Goal: Task Accomplishment & Management: Complete application form

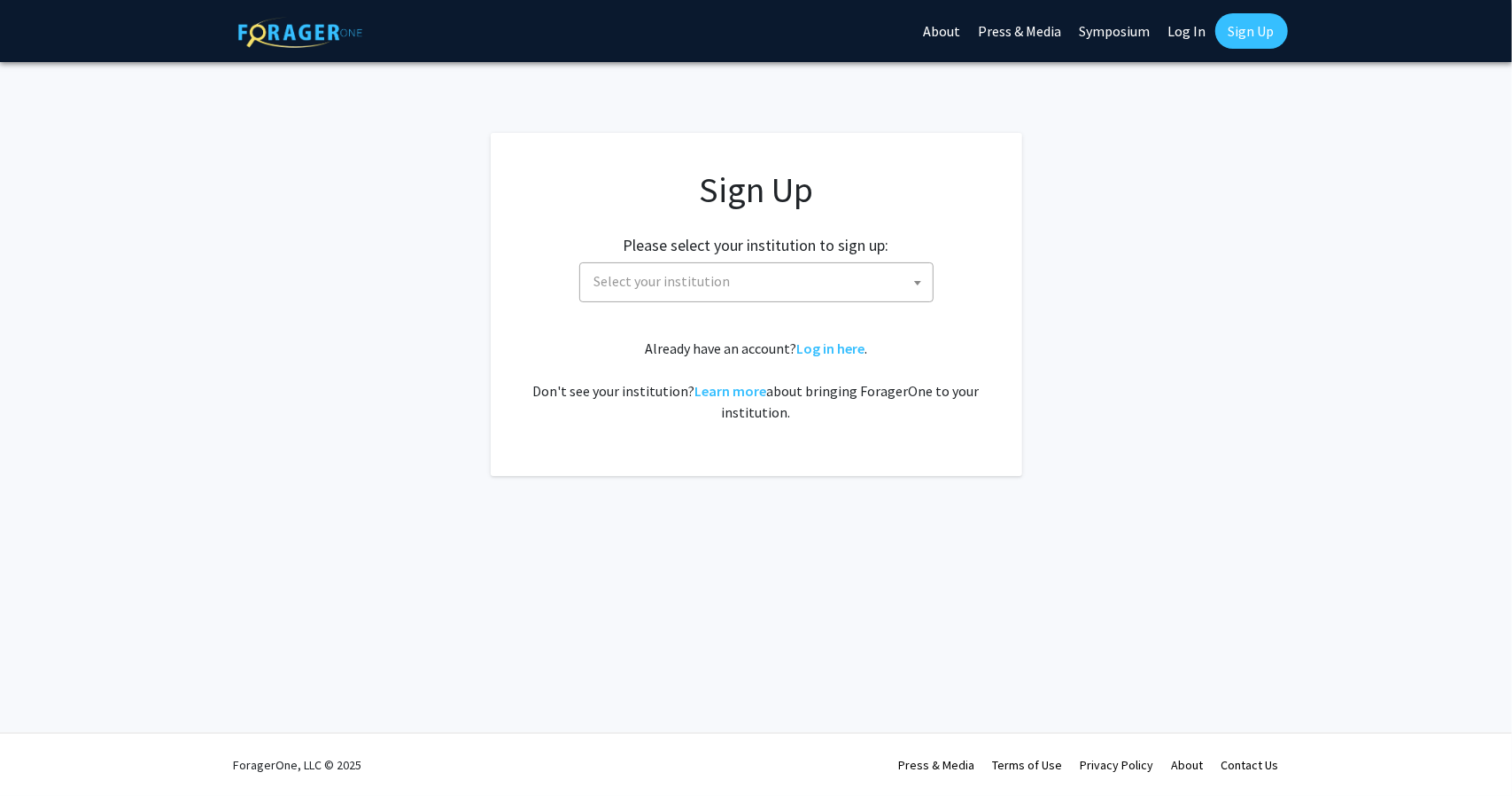
click at [688, 266] on span "Select your institution" at bounding box center [759, 280] width 345 height 36
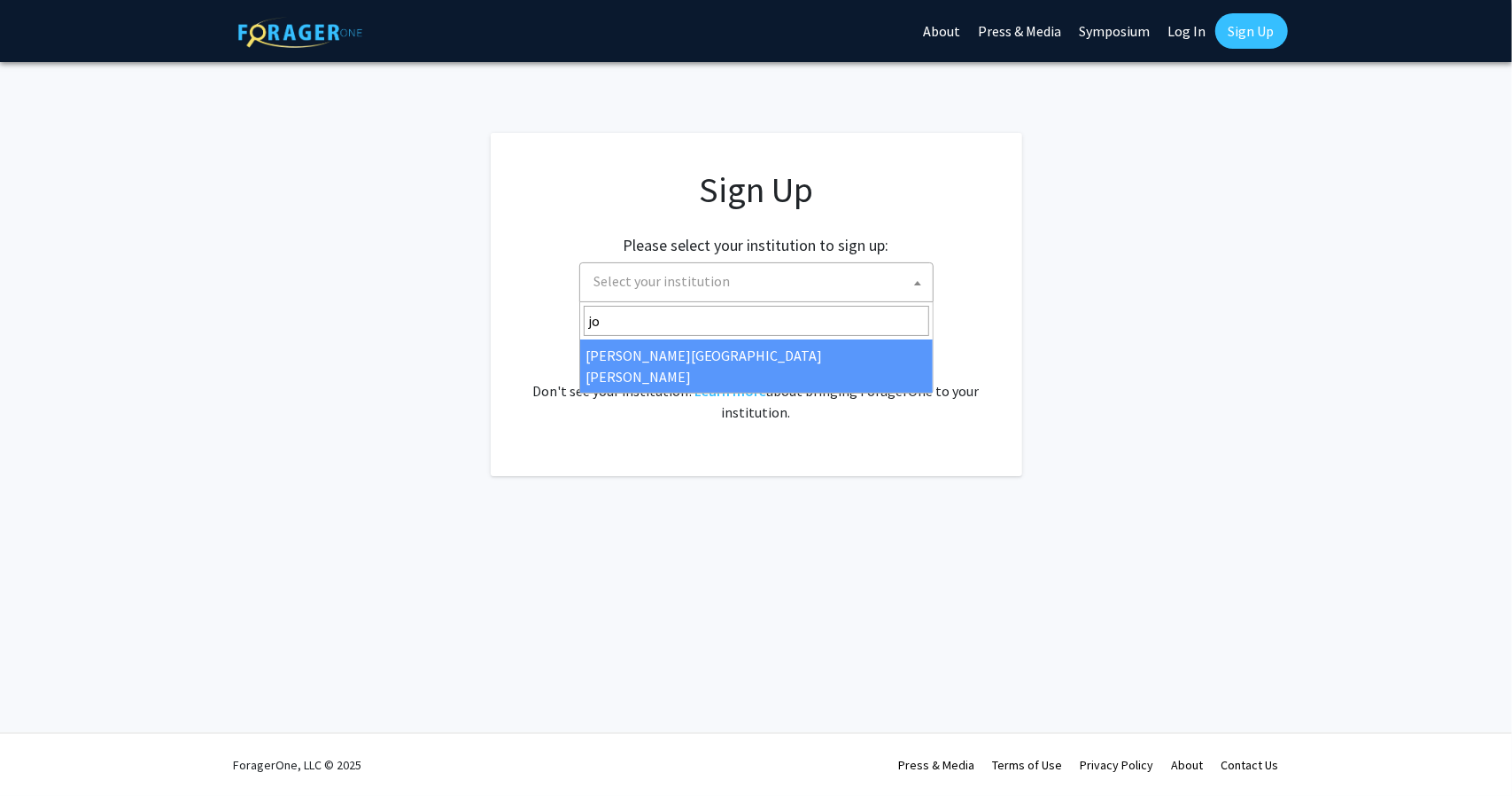
type input "jo"
select select "1"
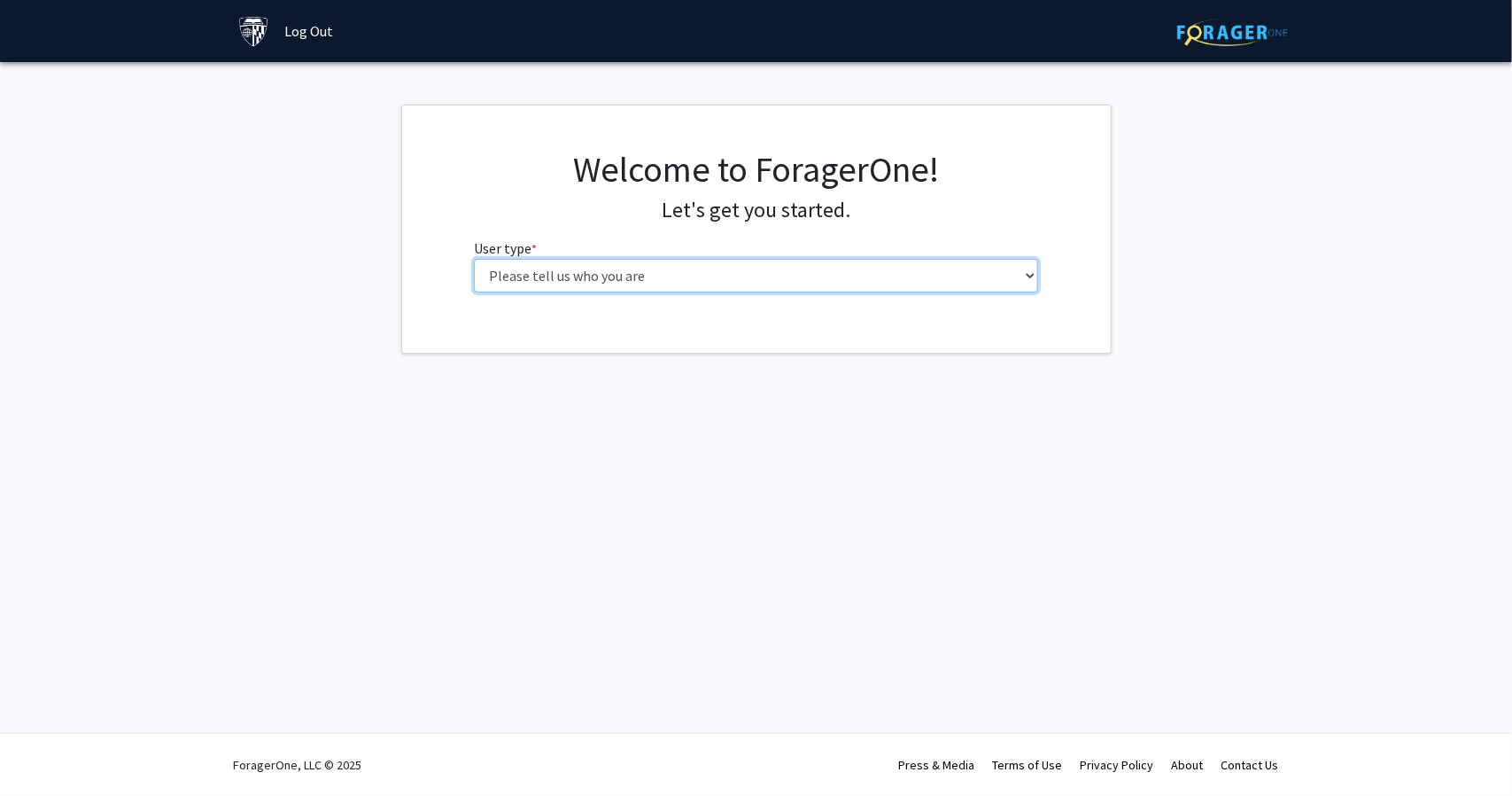
click at [648, 263] on select "Please tell us who you are Undergraduate Student Master's Student Doctoral Cand…" at bounding box center [756, 276] width 565 height 33
select select "1: undergrad"
click at [474, 259] on select "Please tell us who you are Undergraduate Student Master's Student Doctoral Cand…" at bounding box center [756, 276] width 565 height 33
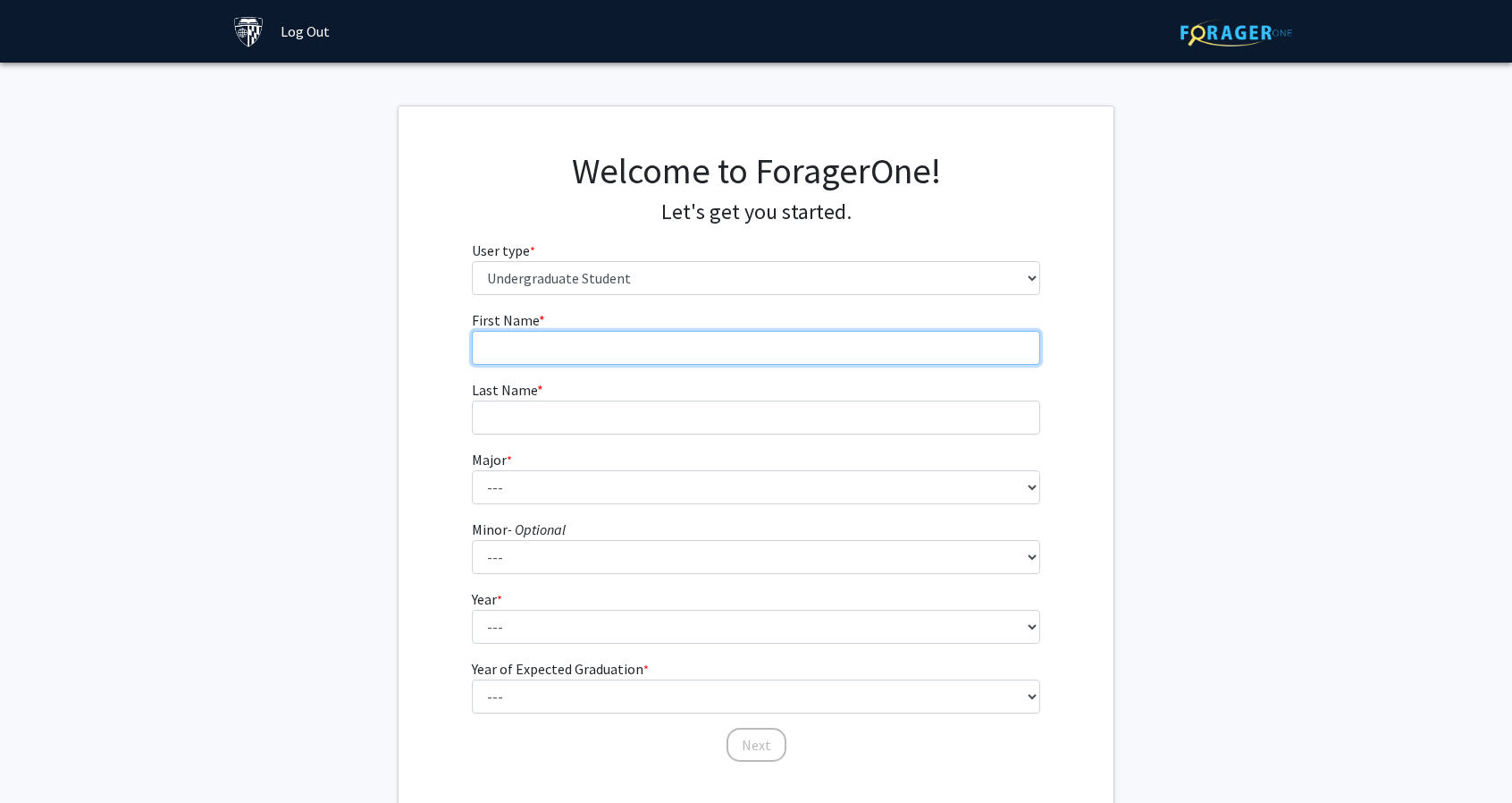
click at [597, 342] on input "First Name * required" at bounding box center [756, 347] width 569 height 34
type input "Adarsh"
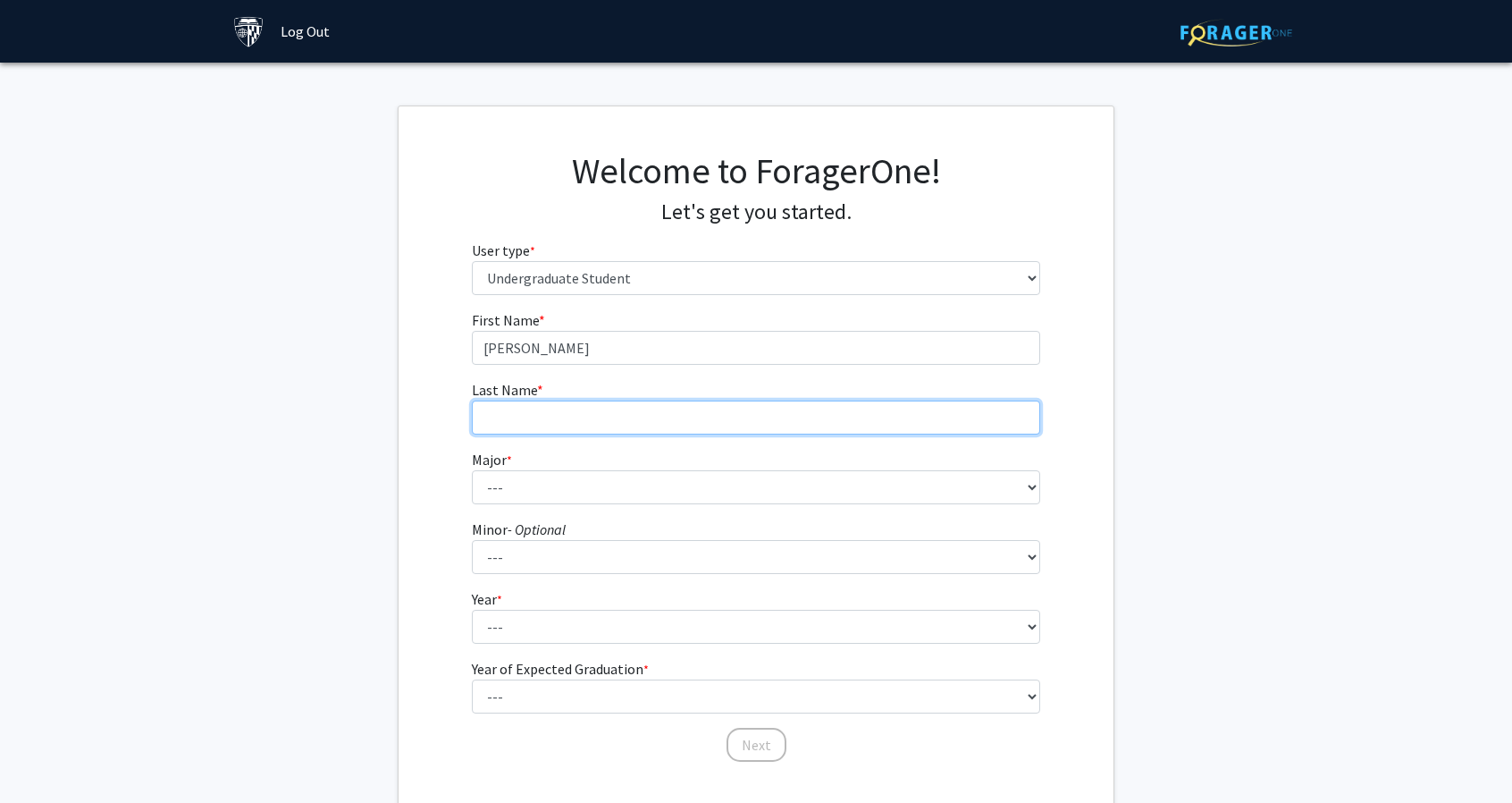
type input "Menon"
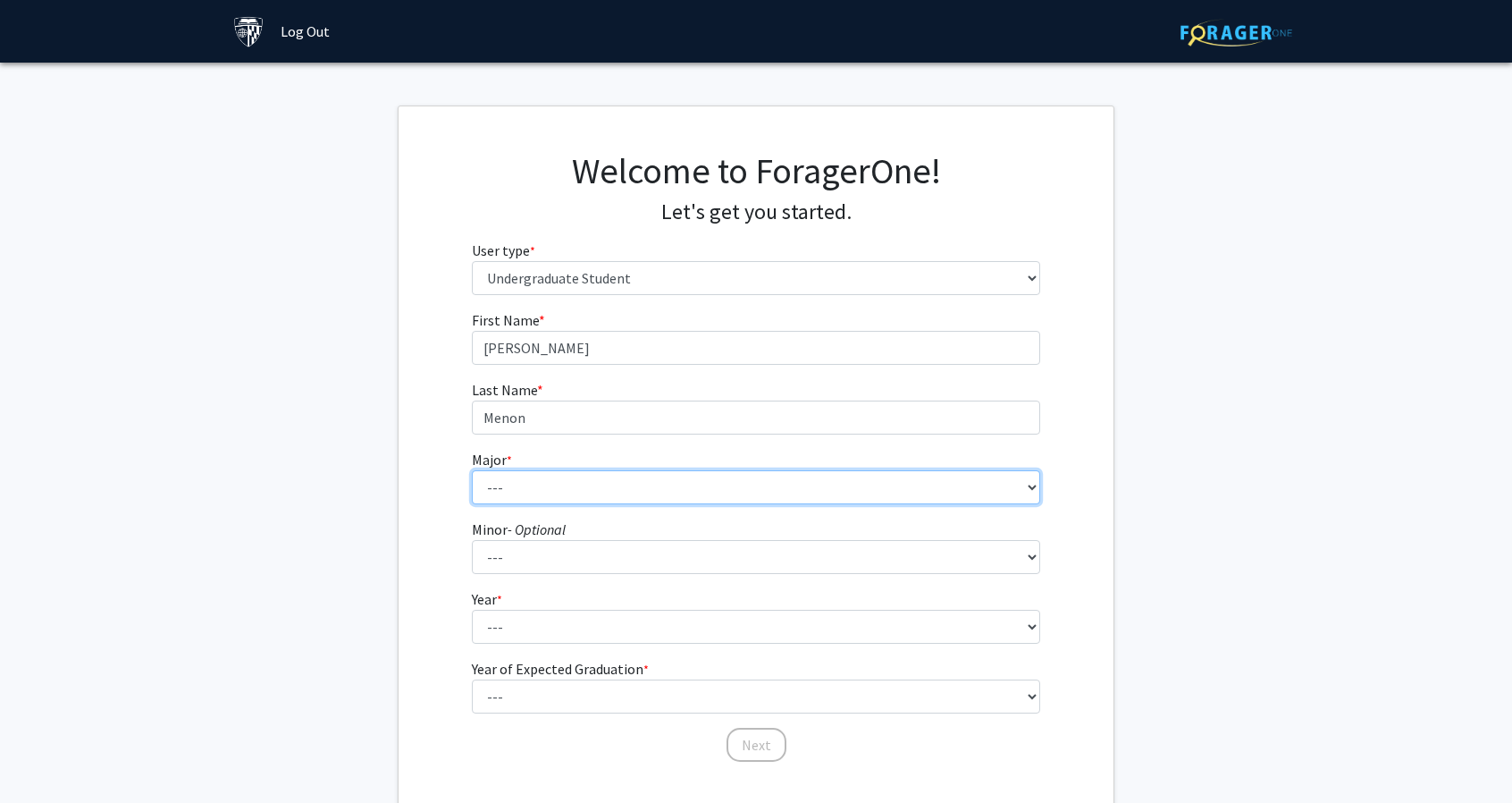
click at [561, 475] on select "--- Africana Studies Anthropology Applied Mathematics & Statistics Archaeology …" at bounding box center [756, 487] width 569 height 34
select select "40: 54"
click at [471, 470] on select "--- Africana Studies Anthropology Applied Mathematics & Statistics Archaeology …" at bounding box center [756, 487] width 569 height 34
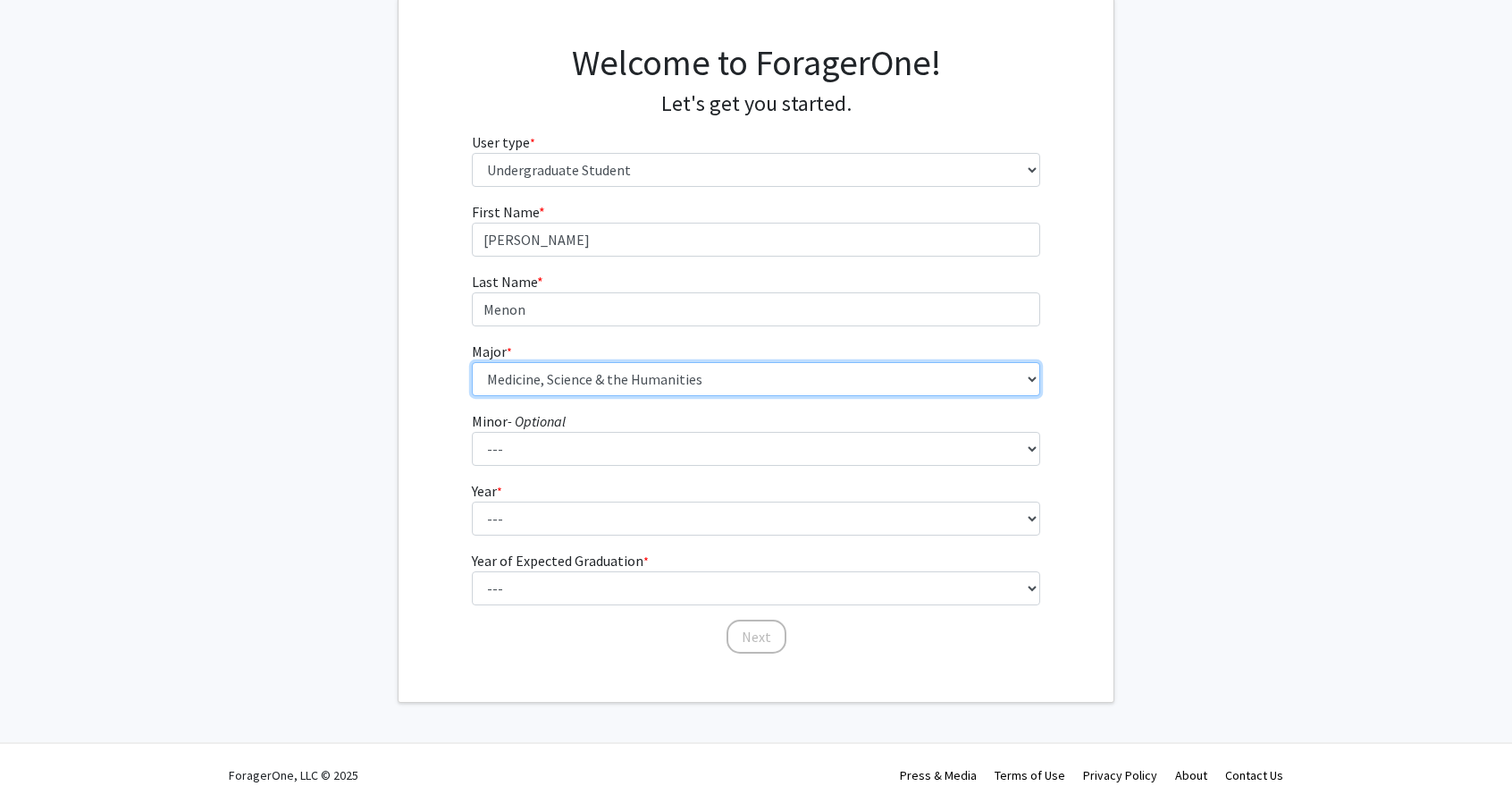
scroll to position [111, 0]
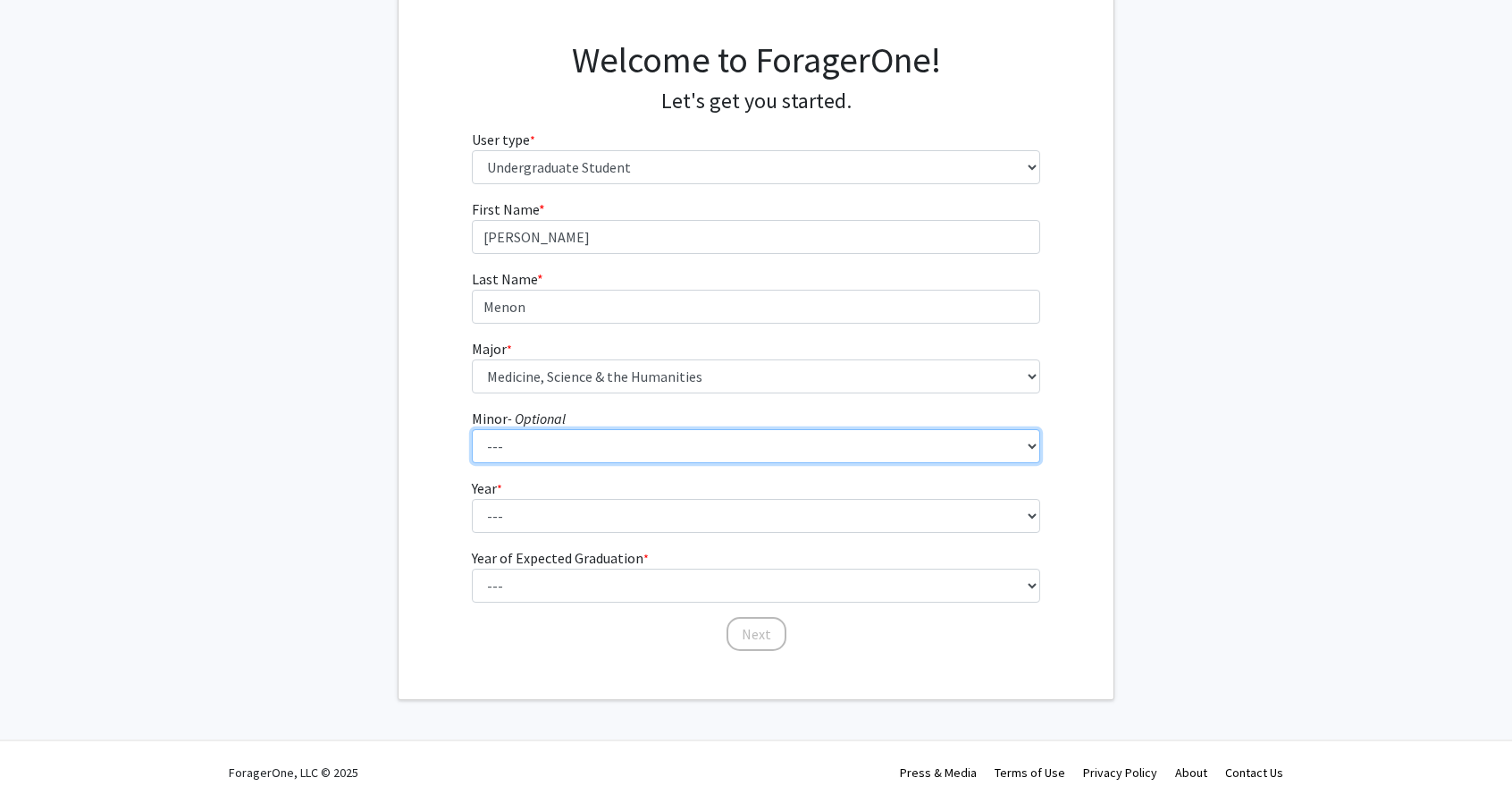
click at [527, 438] on select "--- Accounting and Financial Management Africana Studies Anthropology Applied M…" at bounding box center [756, 446] width 569 height 34
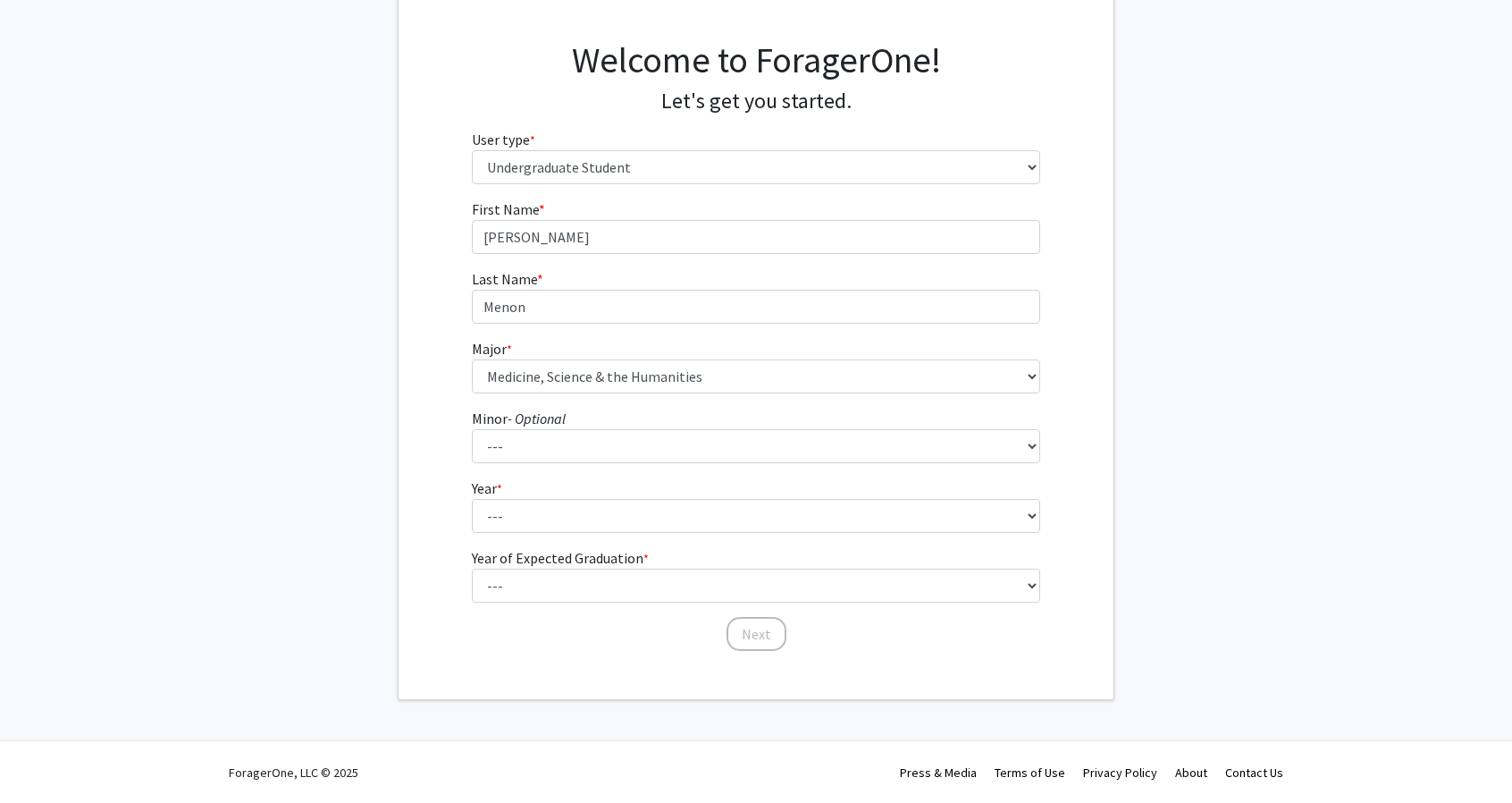
click at [391, 289] on fg-get-started "Welcome to ForagerOne! Let's get you started. User type * required Please tell …" at bounding box center [756, 347] width 1512 height 705
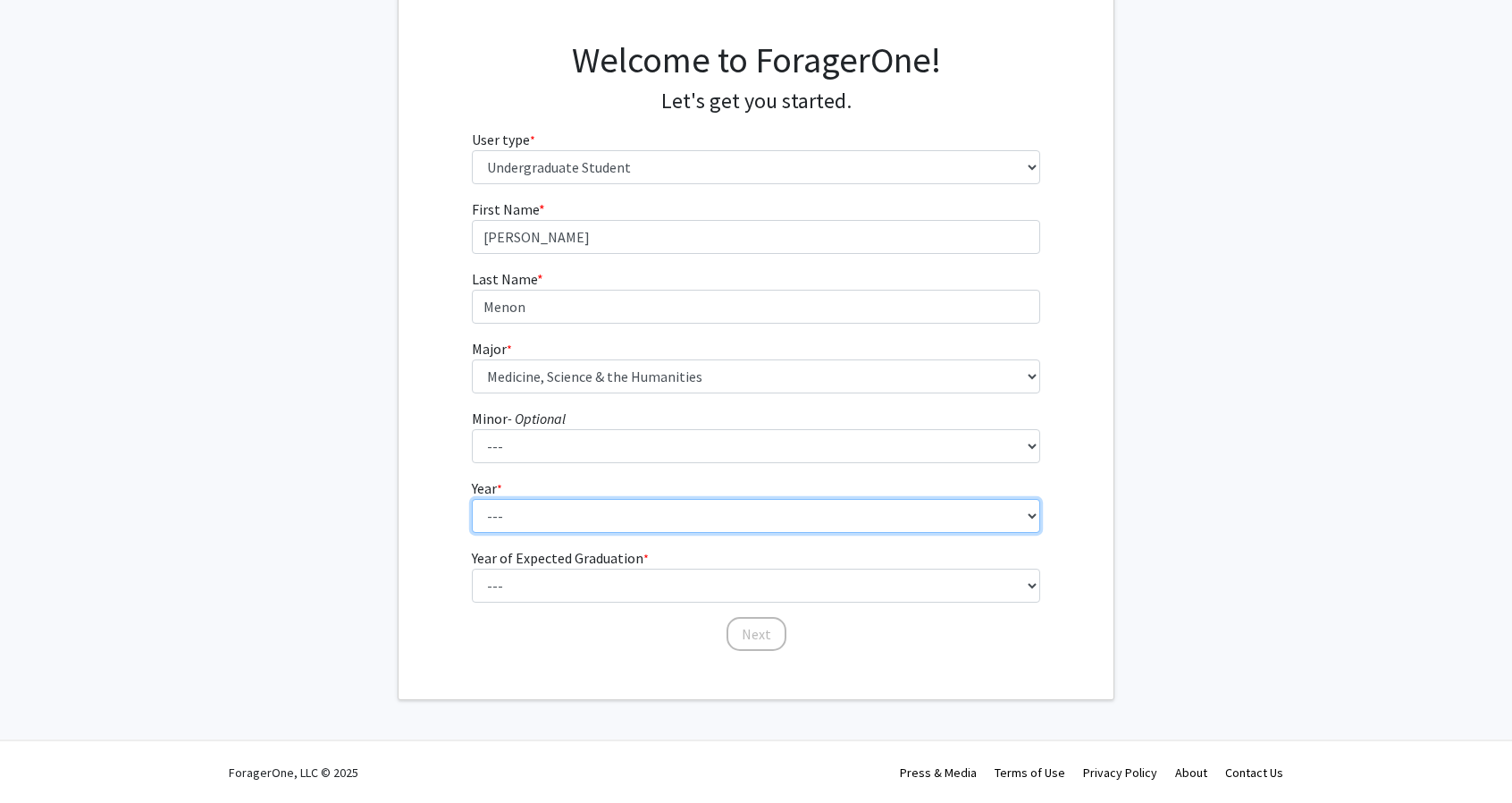
click at [588, 513] on select "--- First-year Sophomore Junior Senior Postbaccalaureate Certificate" at bounding box center [756, 515] width 569 height 34
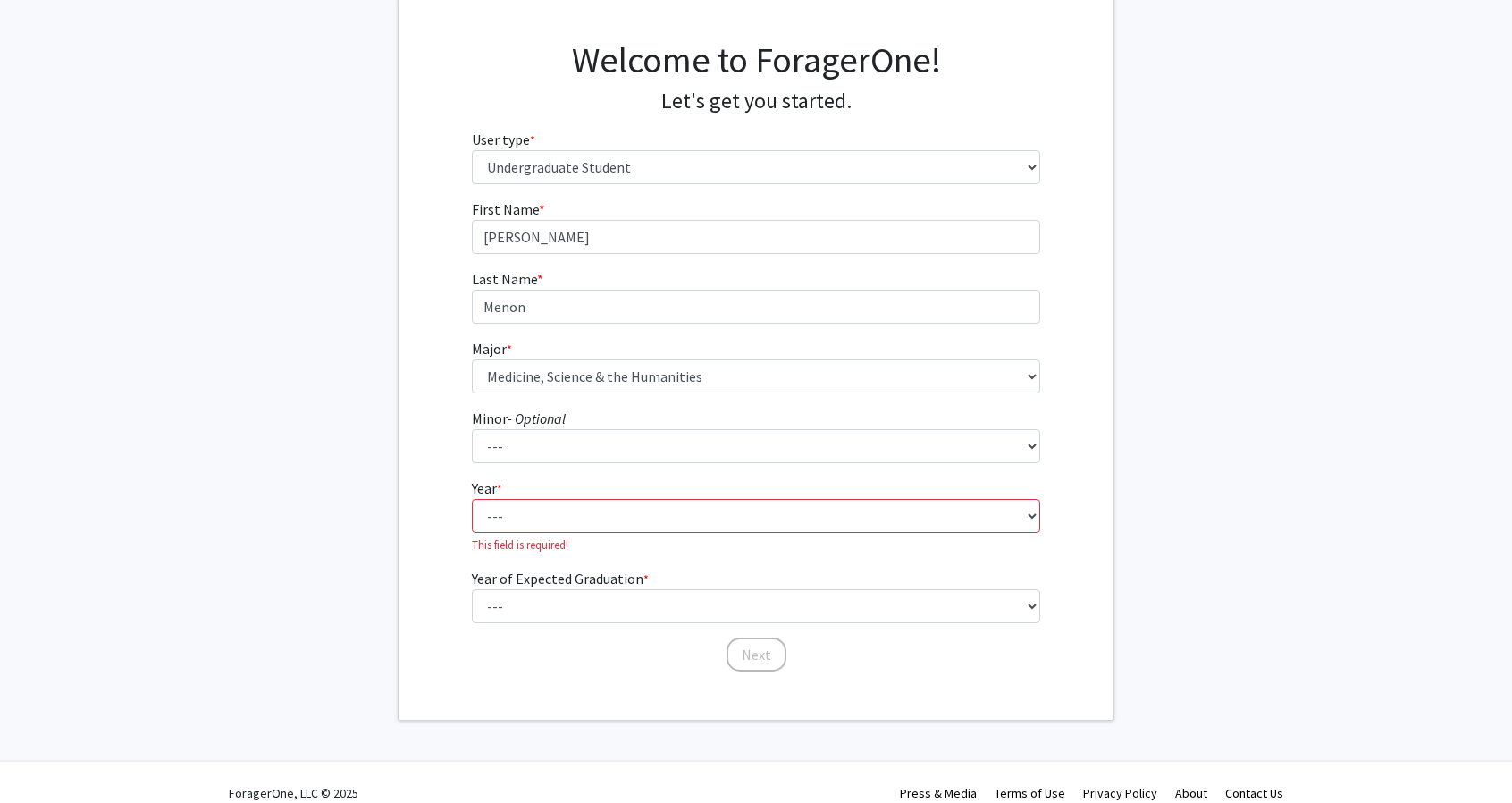
click at [417, 483] on div "First Name * required Adarsh Last Name * required Menon Major * required --- Af…" at bounding box center [756, 436] width 714 height 474
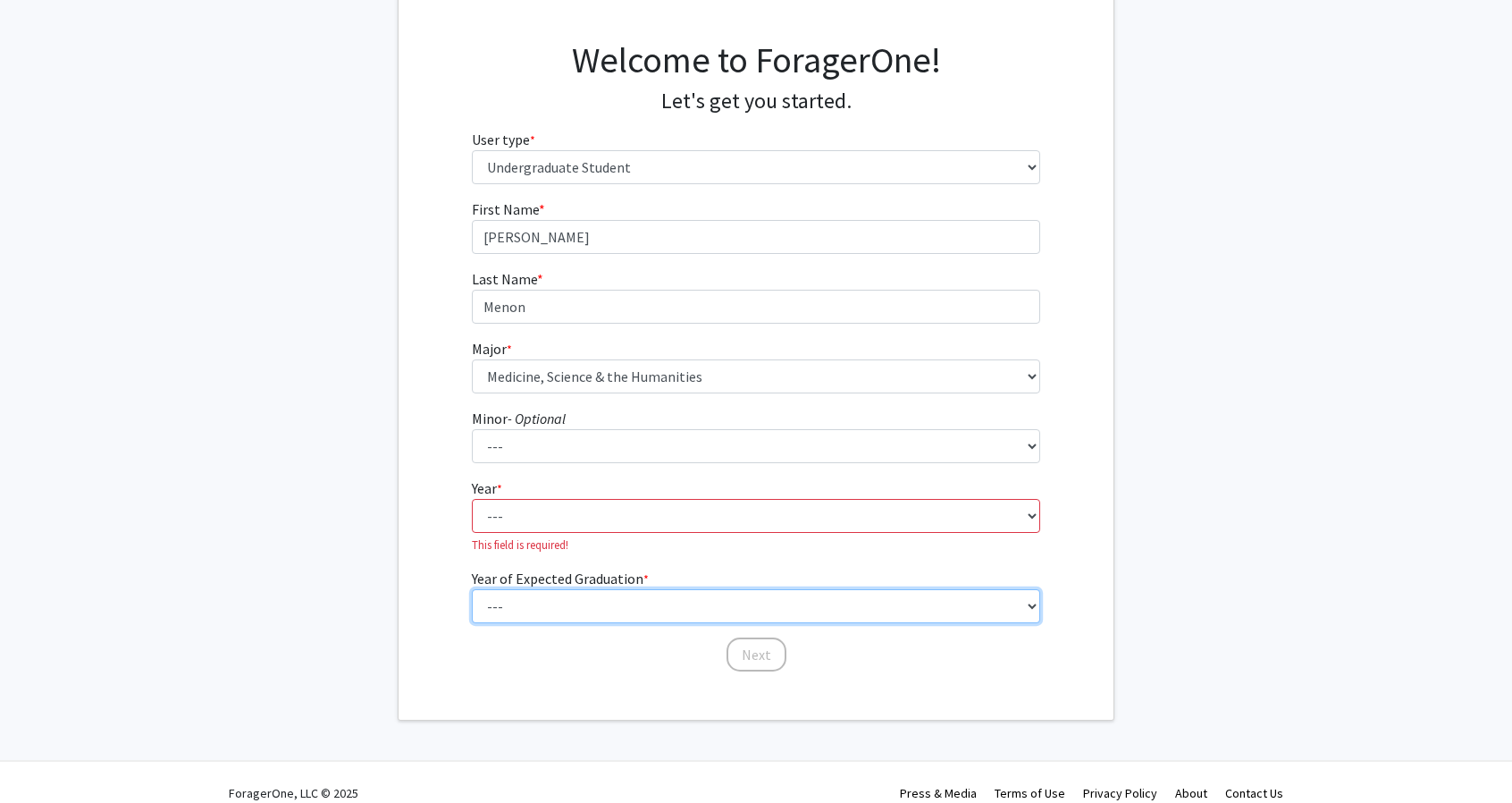
click at [548, 615] on select "--- 2025 2026 2027 2028 2029 2030 2031 2032 2033 2034" at bounding box center [756, 605] width 569 height 34
select select "1: 2025"
click at [471, 589] on select "--- 2025 2026 2027 2028 2029 2030 2031 2032 2033 2034" at bounding box center [756, 605] width 569 height 34
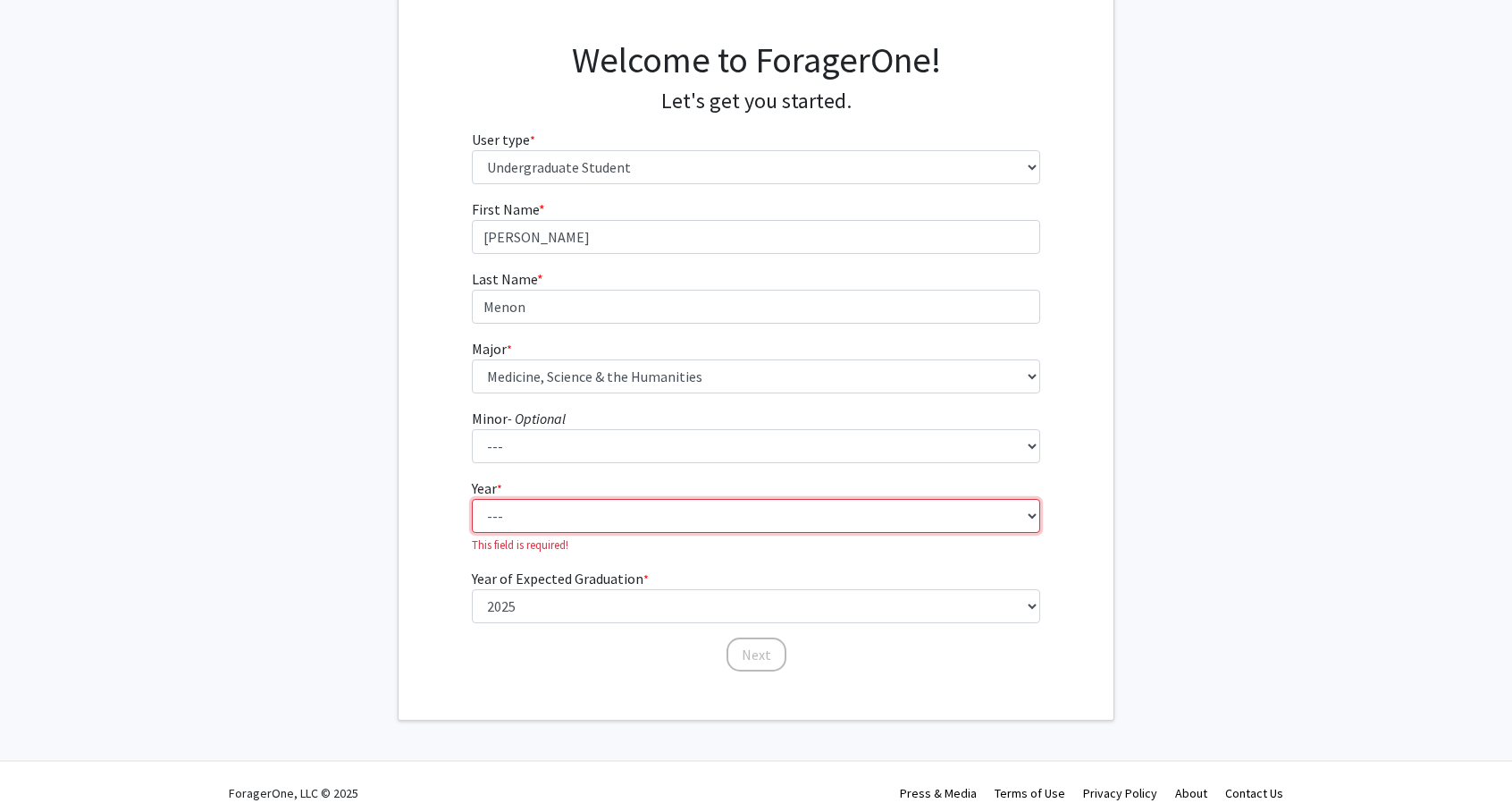
click at [555, 517] on select "--- First-year Sophomore Junior Senior Postbaccalaureate Certificate" at bounding box center [756, 515] width 569 height 34
select select "5: postbaccalaureate_certificate"
click at [471, 498] on select "--- First-year Sophomore Junior Senior Postbaccalaureate Certificate" at bounding box center [756, 515] width 569 height 34
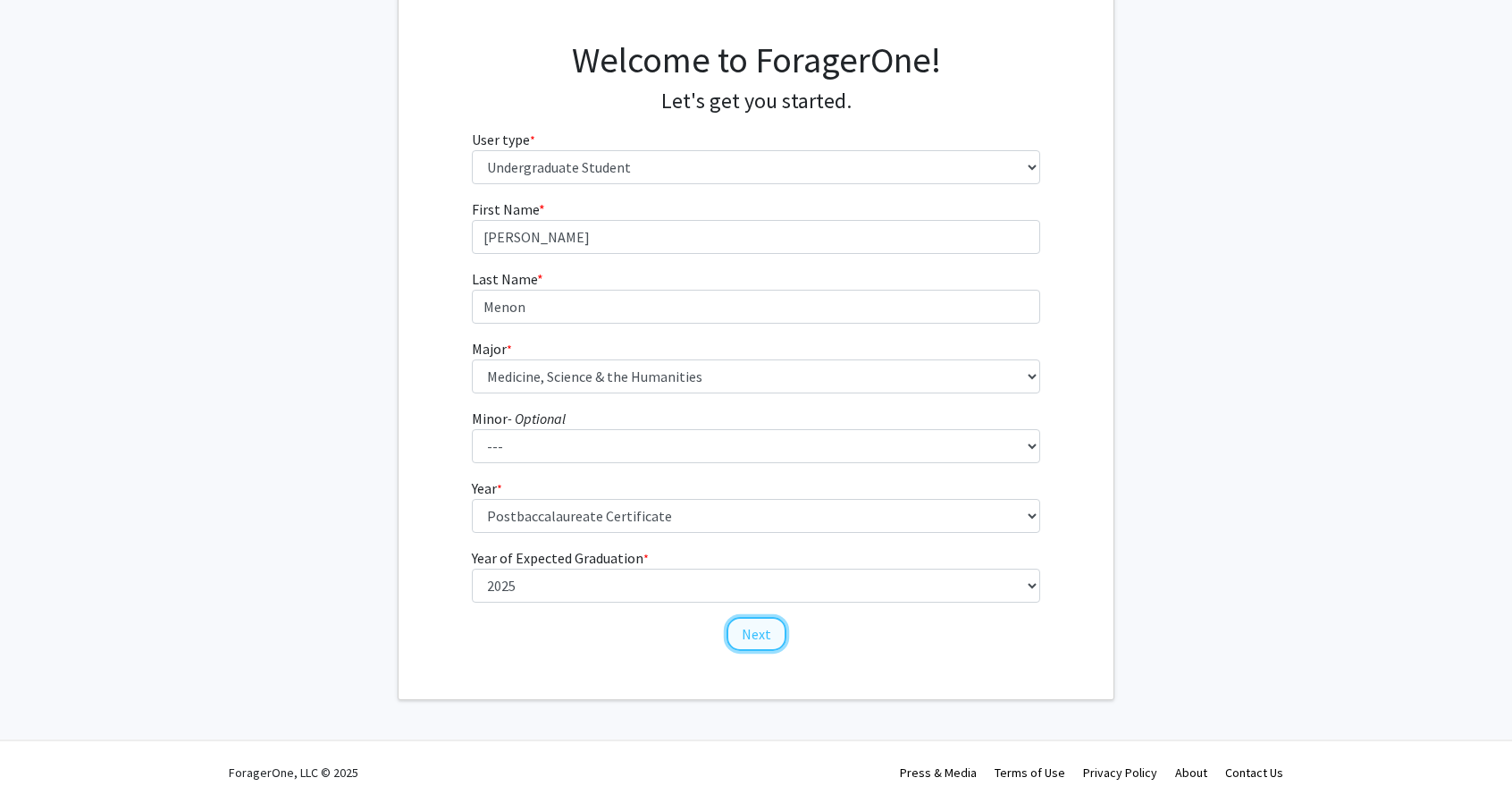
click at [750, 632] on button "Next" at bounding box center [756, 633] width 60 height 34
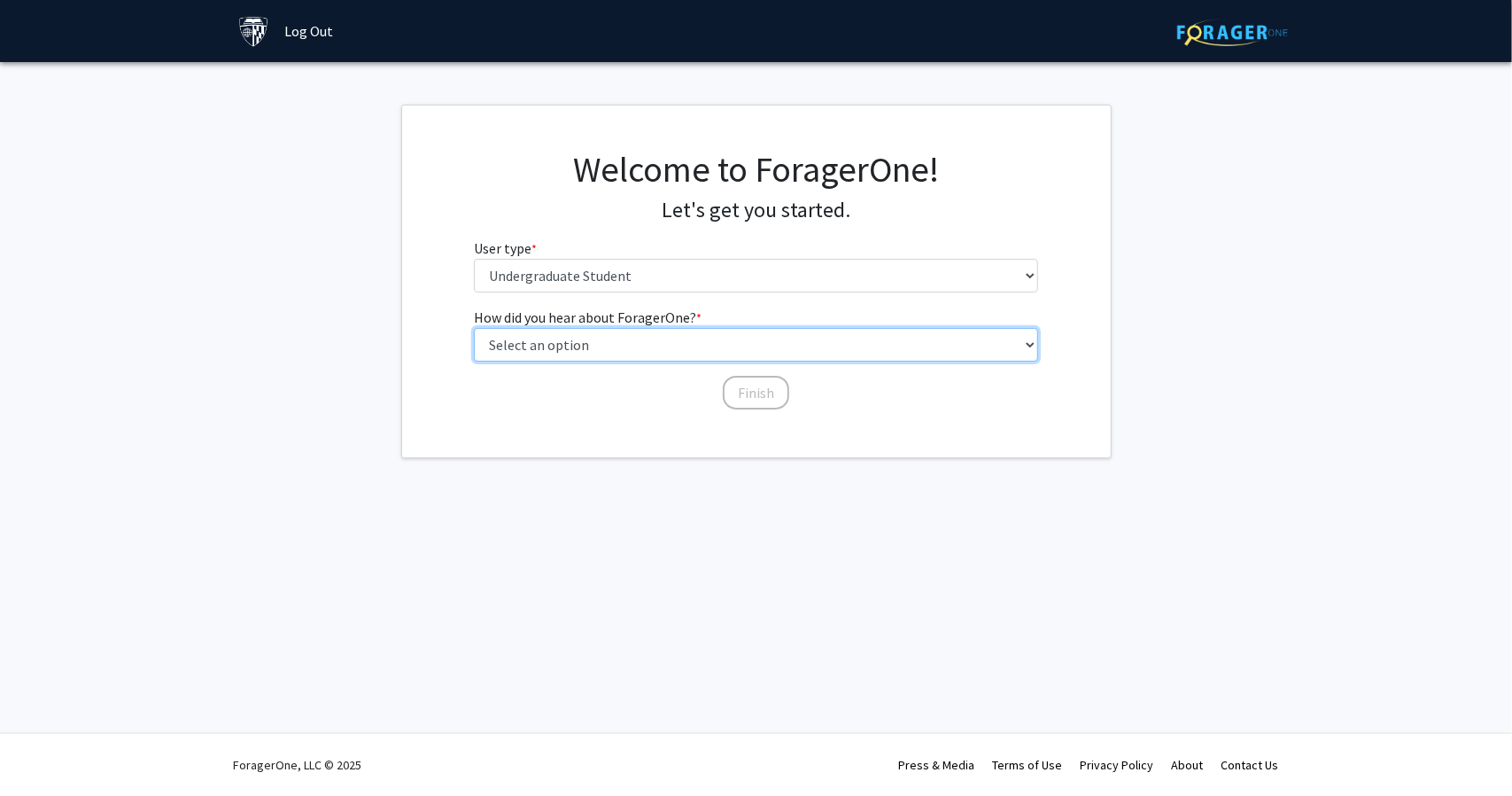
click at [657, 341] on select "Select an option Peer/student recommendation Faculty/staff recommendation Unive…" at bounding box center [756, 344] width 565 height 33
select select "3: university_website"
click at [474, 328] on select "Select an option Peer/student recommendation Faculty/staff recommendation Unive…" at bounding box center [756, 344] width 565 height 33
click at [746, 386] on button "Finish" at bounding box center [756, 393] width 67 height 33
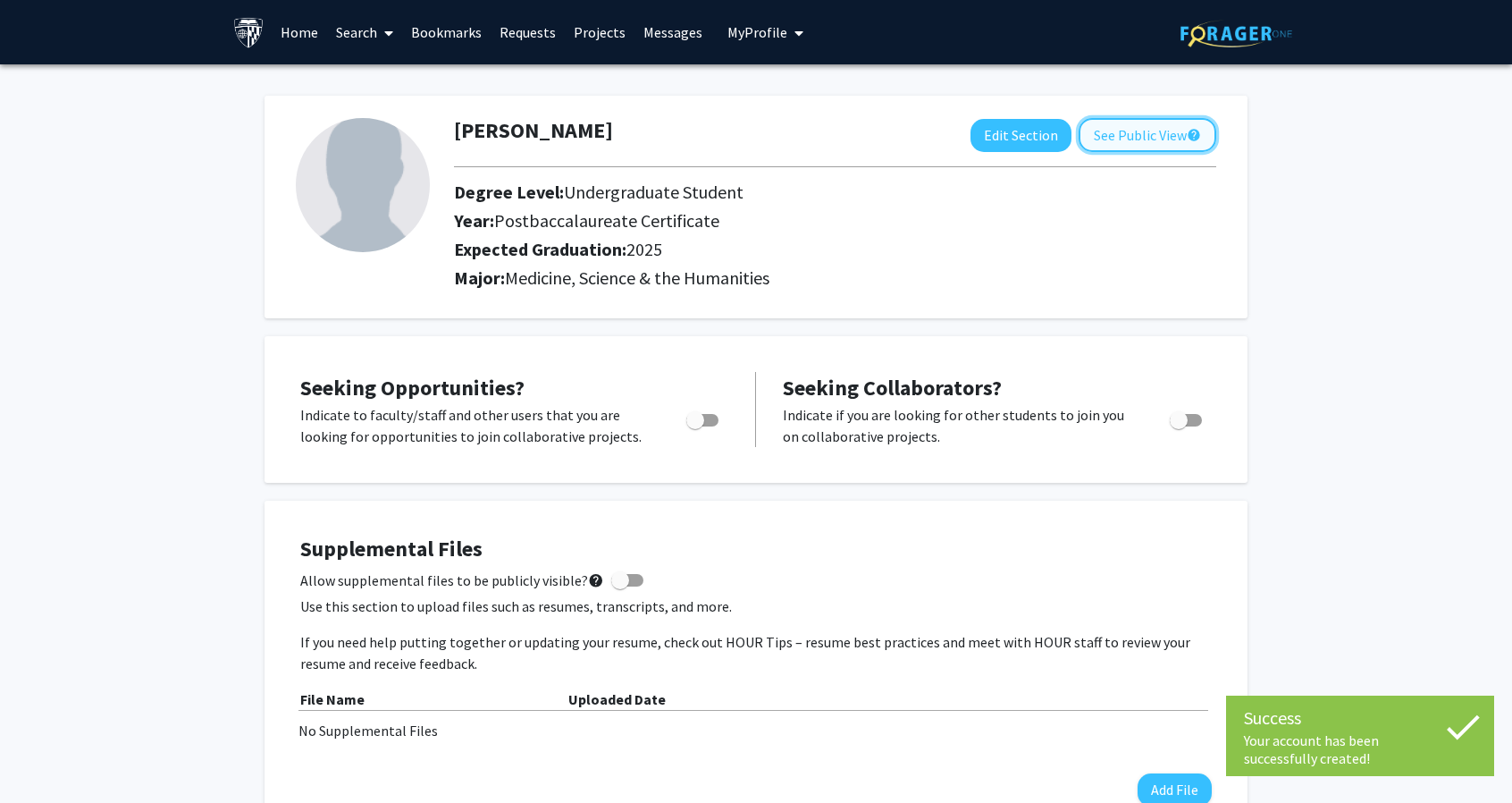
click at [1111, 133] on button "See Public View help" at bounding box center [1147, 135] width 138 height 34
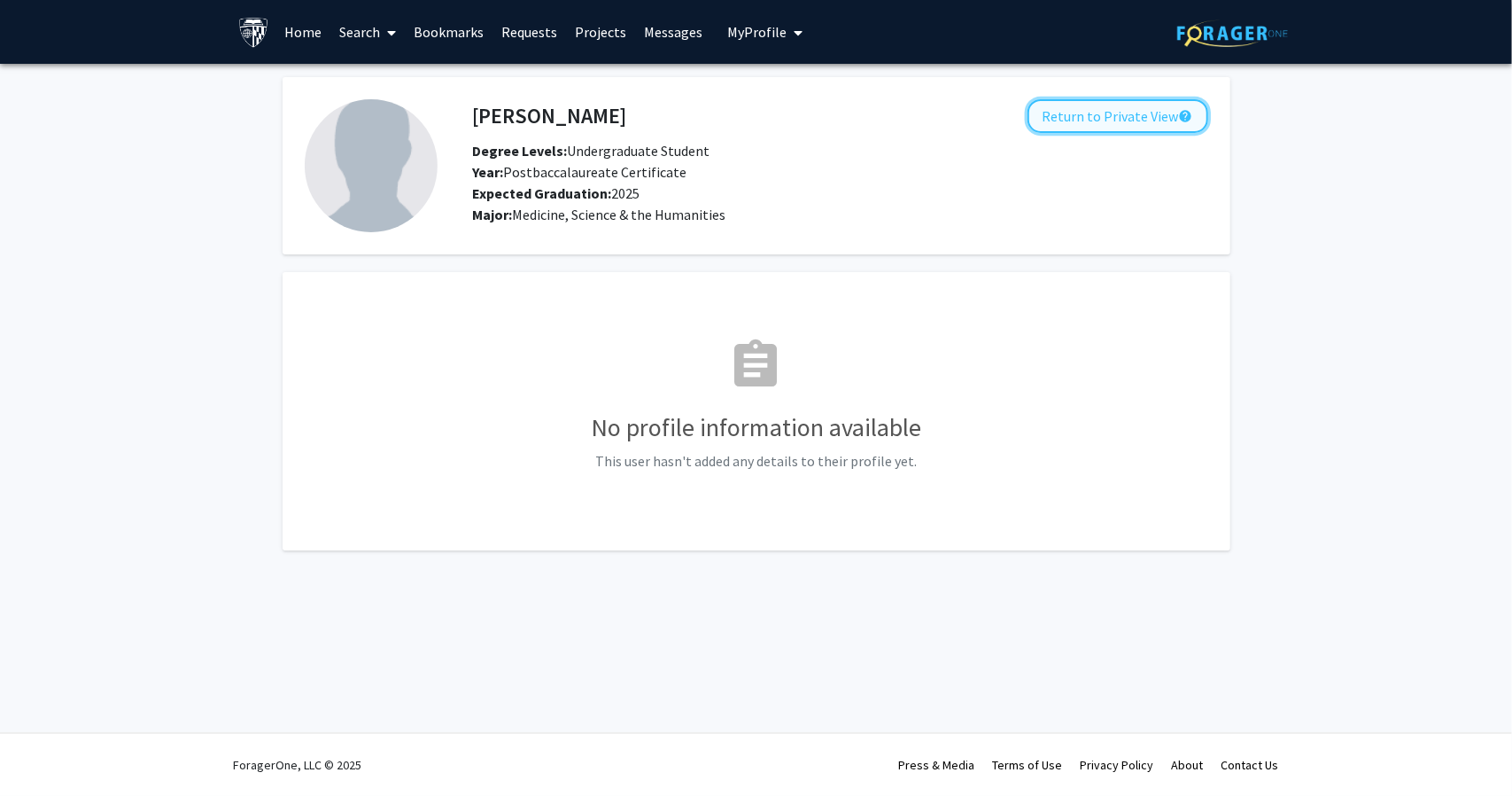
click at [1135, 117] on button "Return to Private View help" at bounding box center [1119, 116] width 181 height 33
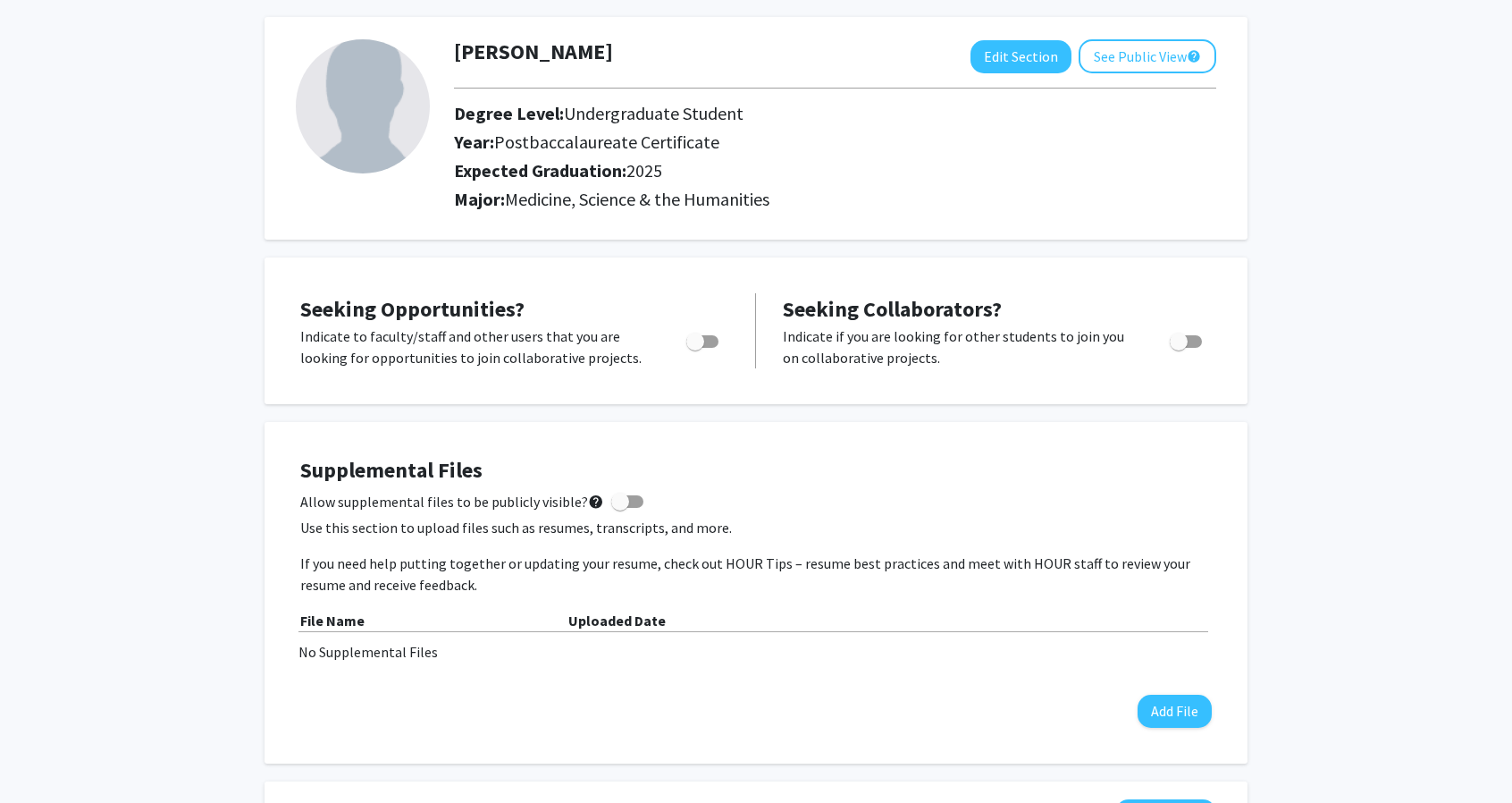
scroll to position [89, 0]
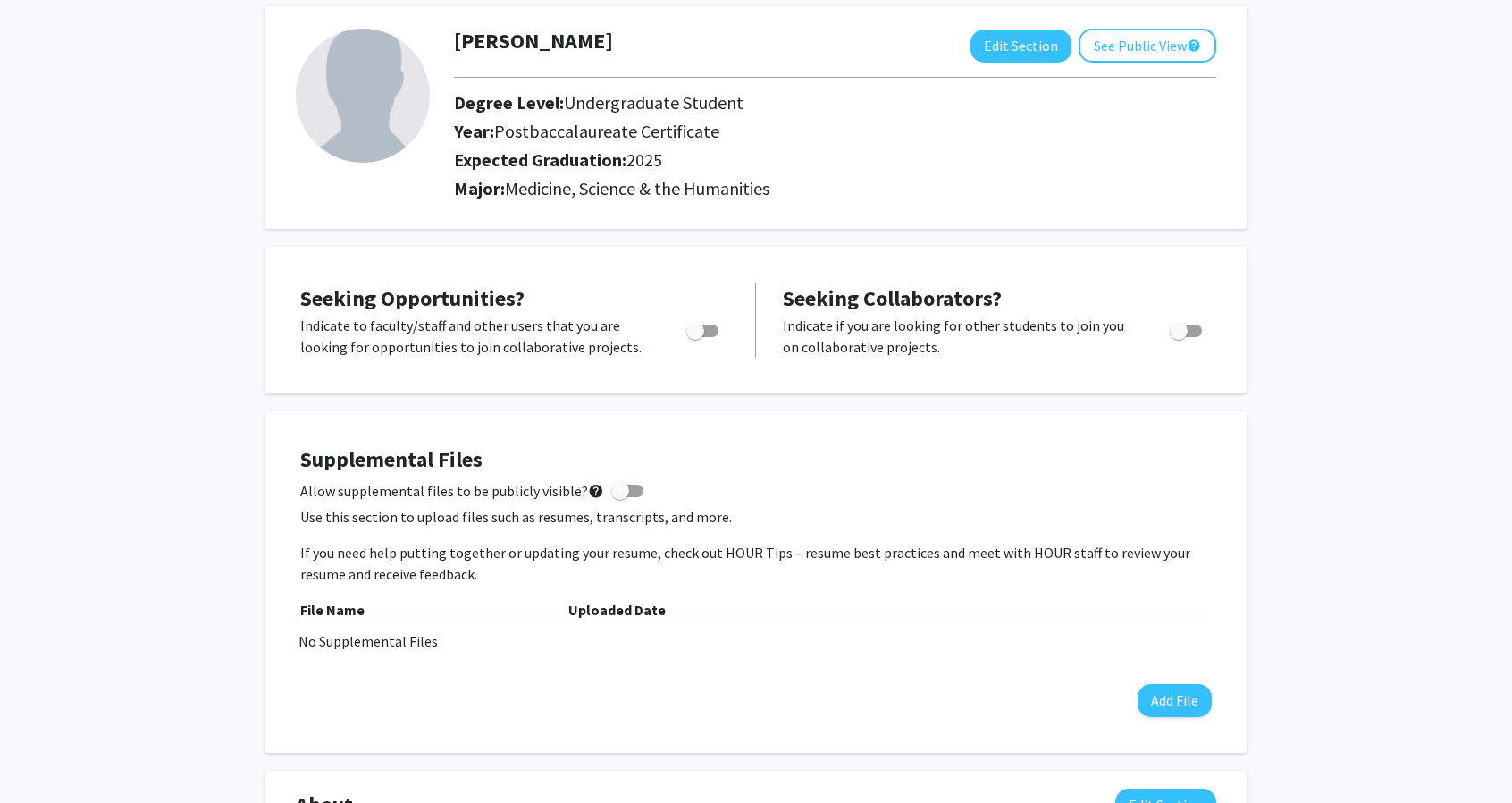
click at [703, 327] on span "Toggle" at bounding box center [695, 331] width 18 height 18
click at [695, 336] on input "Are you actively seeking opportunities?" at bounding box center [694, 336] width 1 height 1
checkbox input "true"
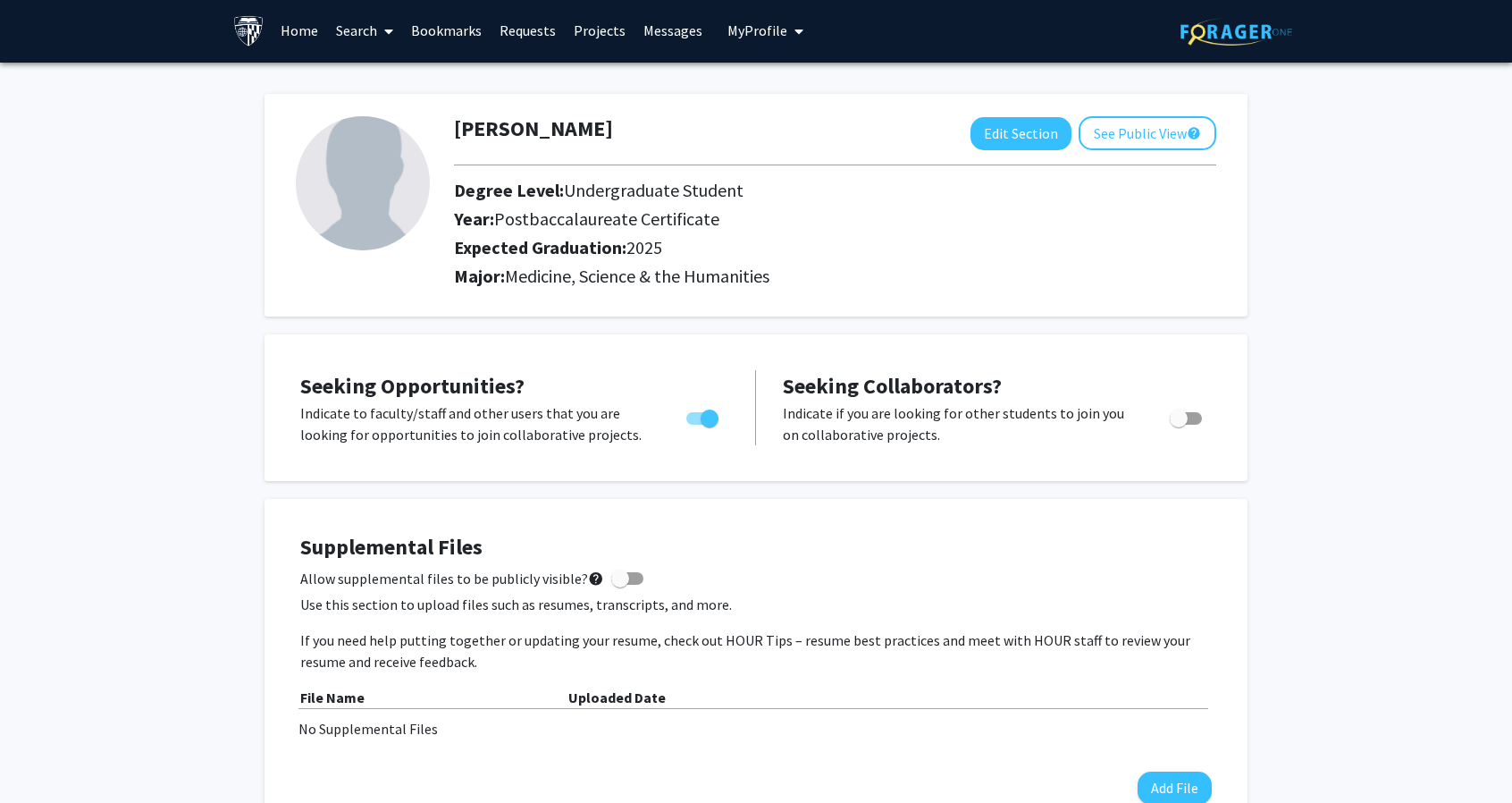
scroll to position [0, 0]
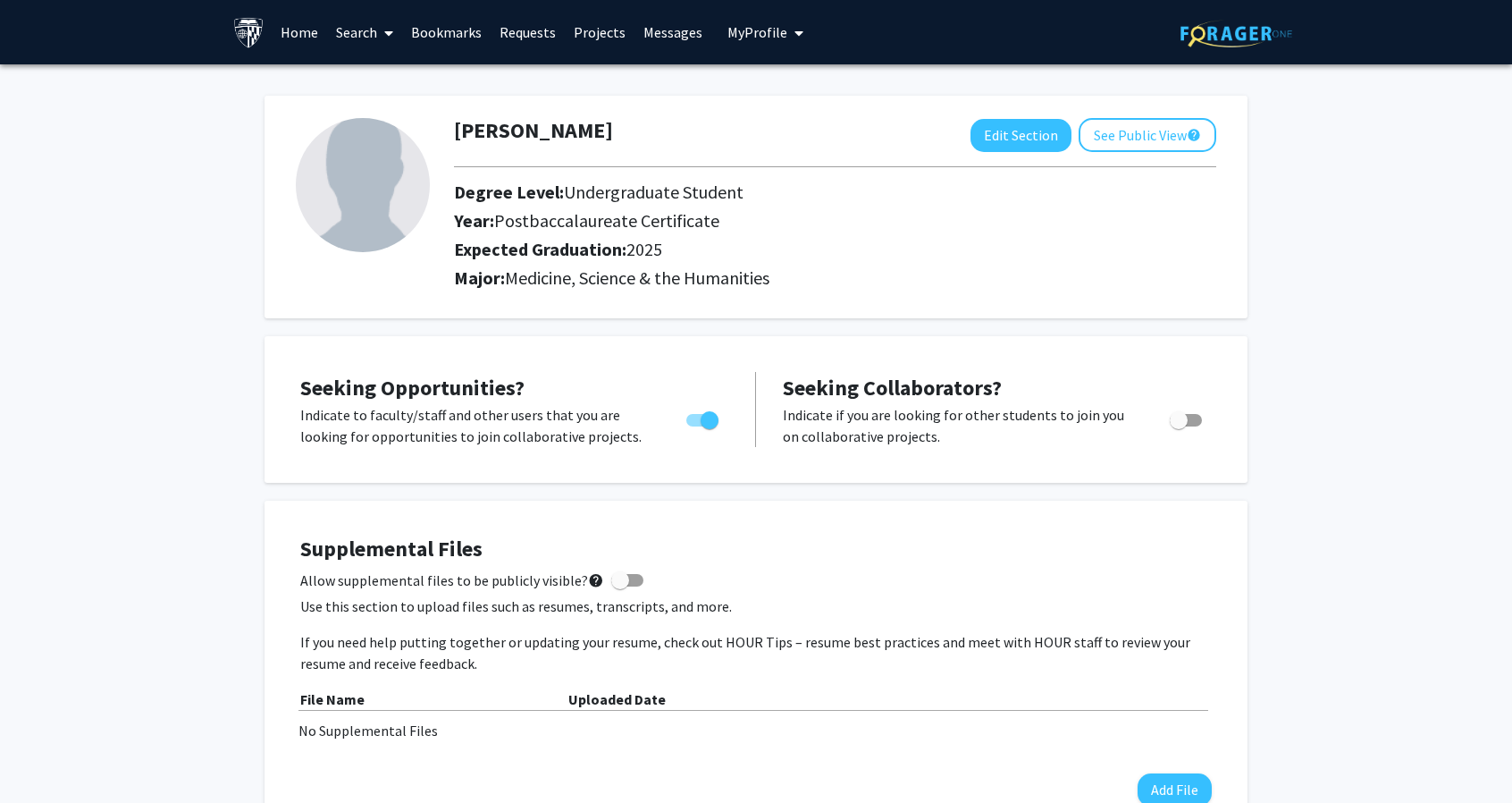
click at [369, 28] on link "Search" at bounding box center [365, 32] width 75 height 63
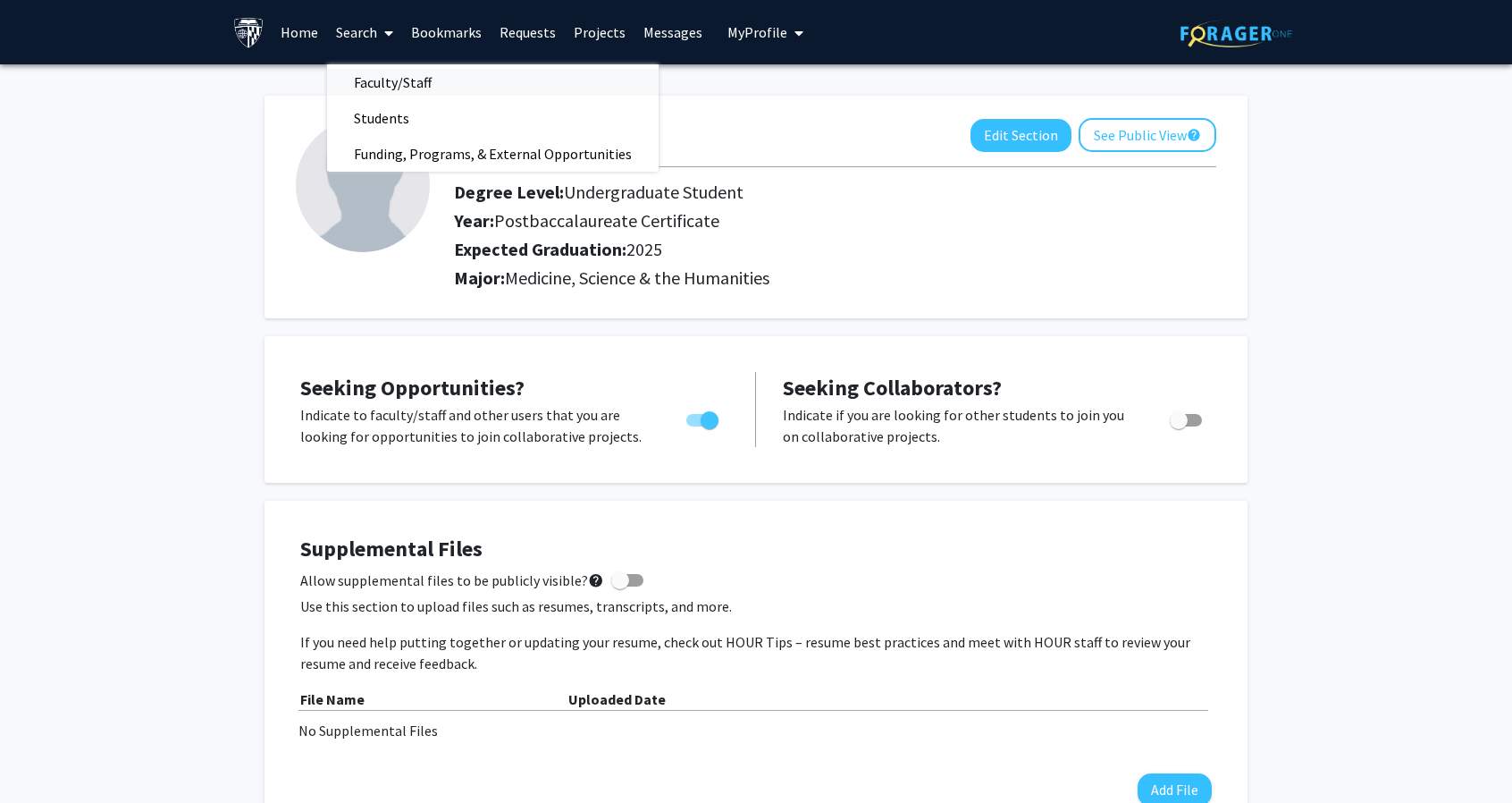
click at [400, 92] on span "Faculty/Staff" at bounding box center [393, 82] width 131 height 36
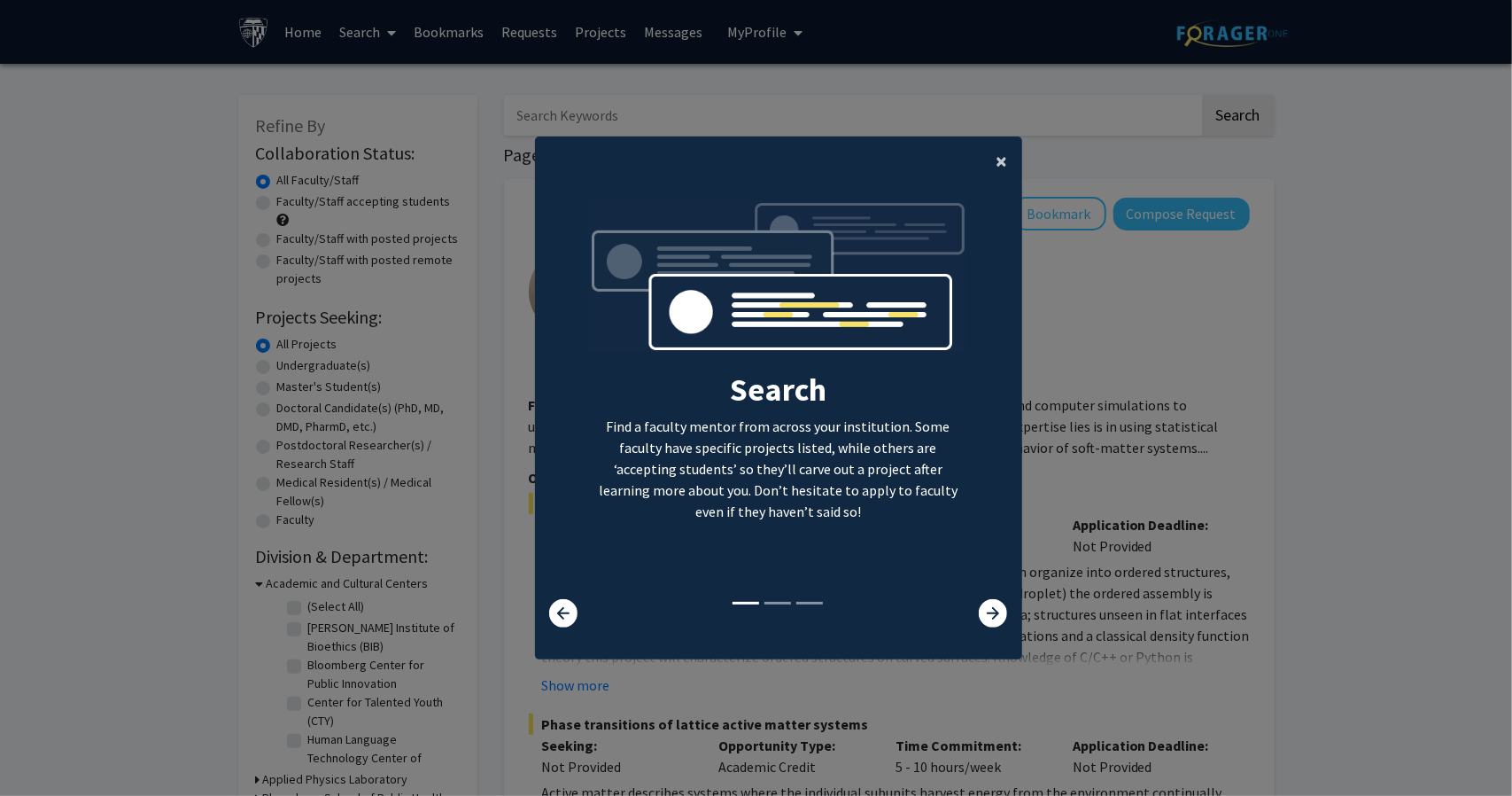
click at [999, 155] on span "×" at bounding box center [1002, 160] width 12 height 28
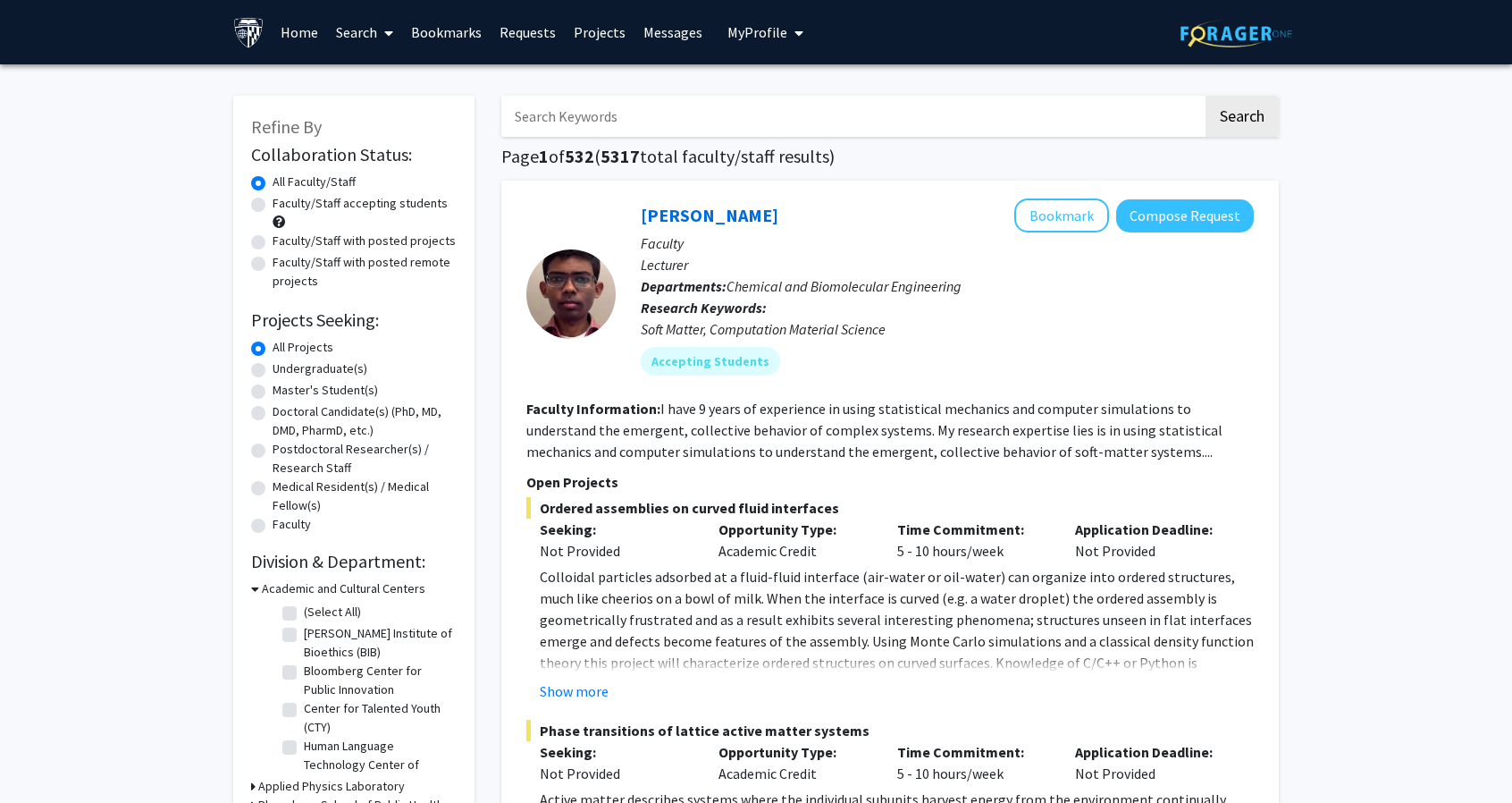
click at [995, 442] on fg-read-more "I have 9 years of experience in using statistical mechanics and computer simula…" at bounding box center [873, 430] width 695 height 61
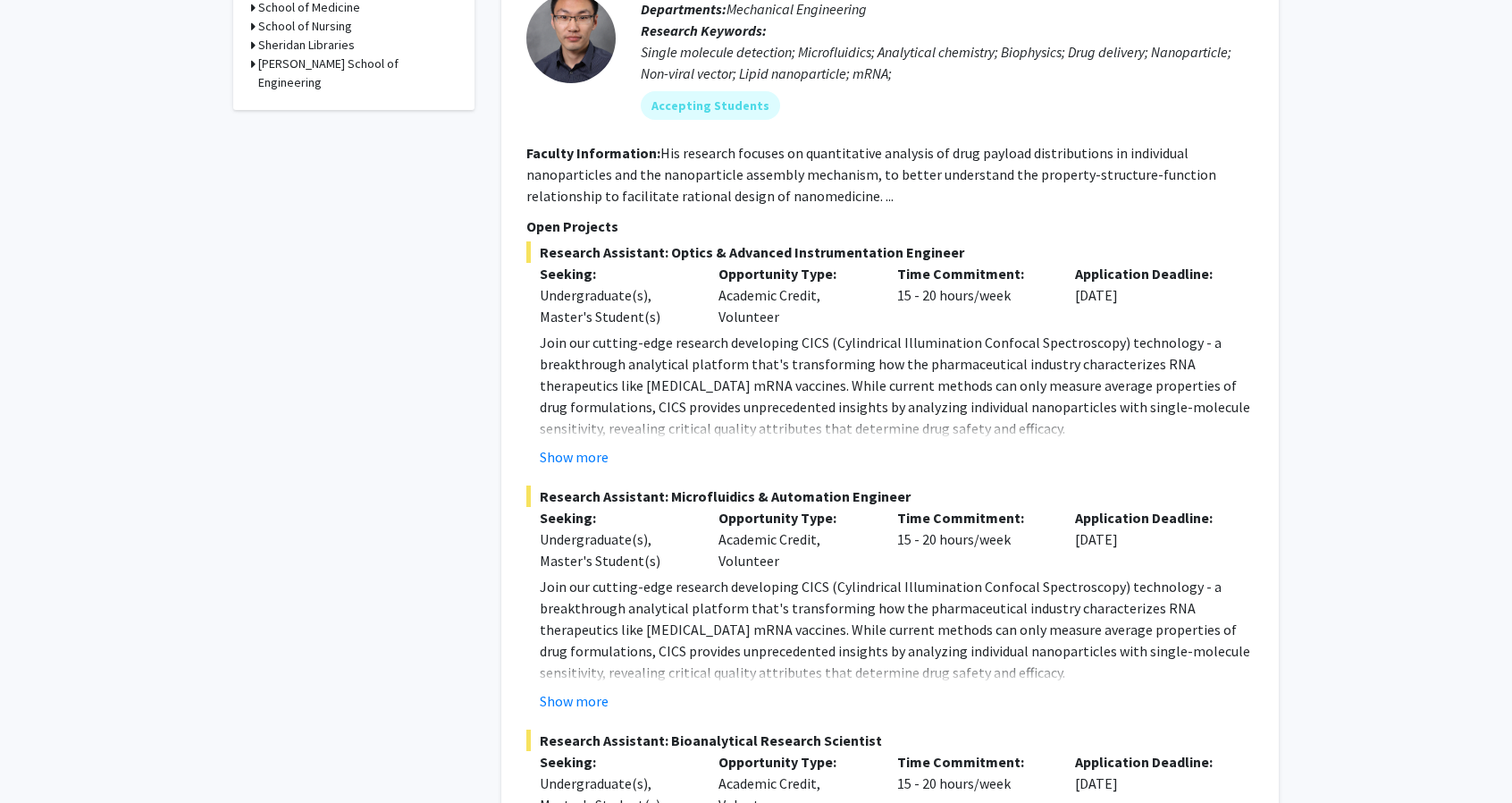
scroll to position [715, 0]
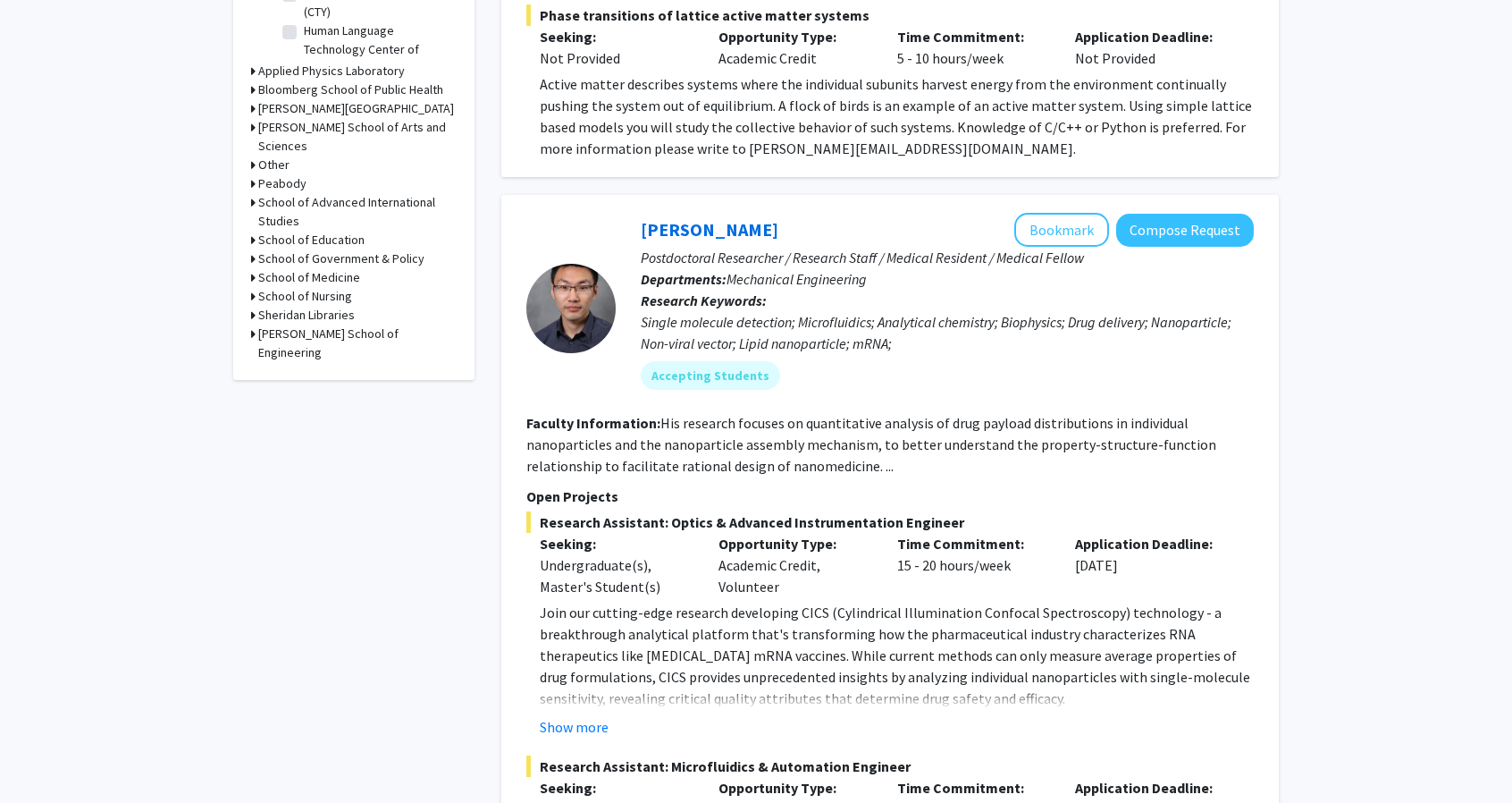
click at [554, 310] on div at bounding box center [570, 309] width 89 height 89
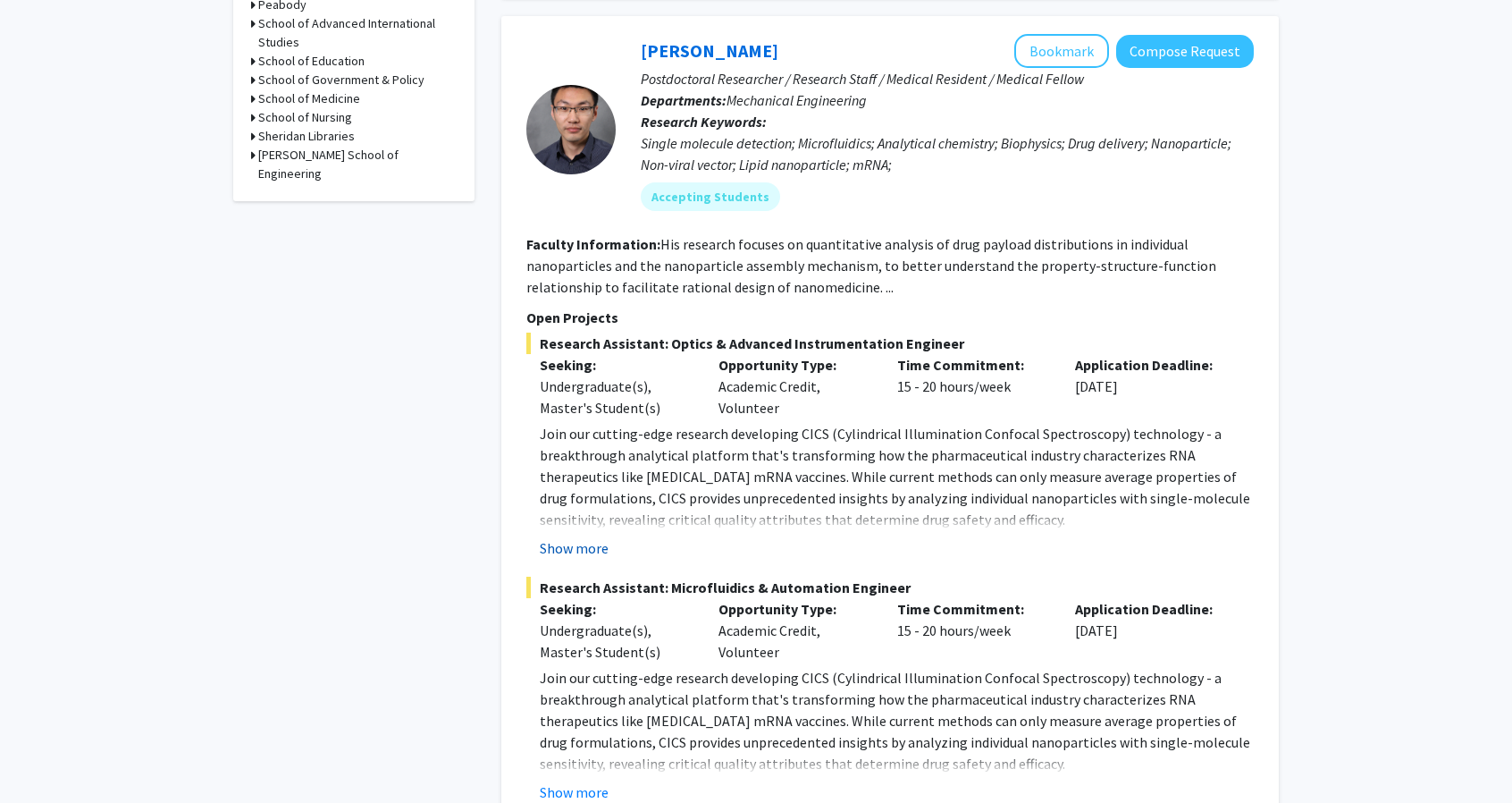
click at [574, 546] on button "Show more" at bounding box center [573, 548] width 68 height 22
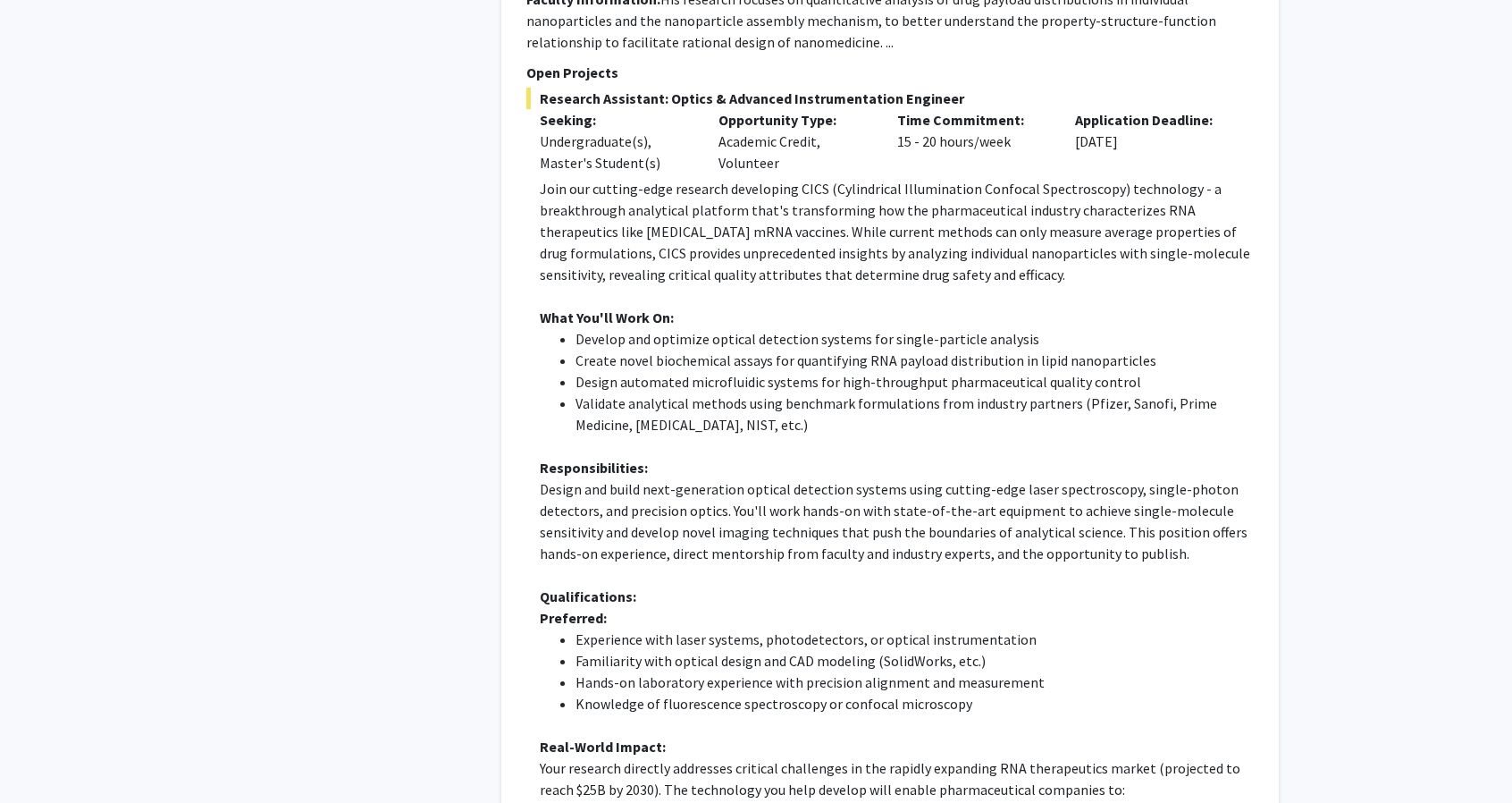
scroll to position [447, 0]
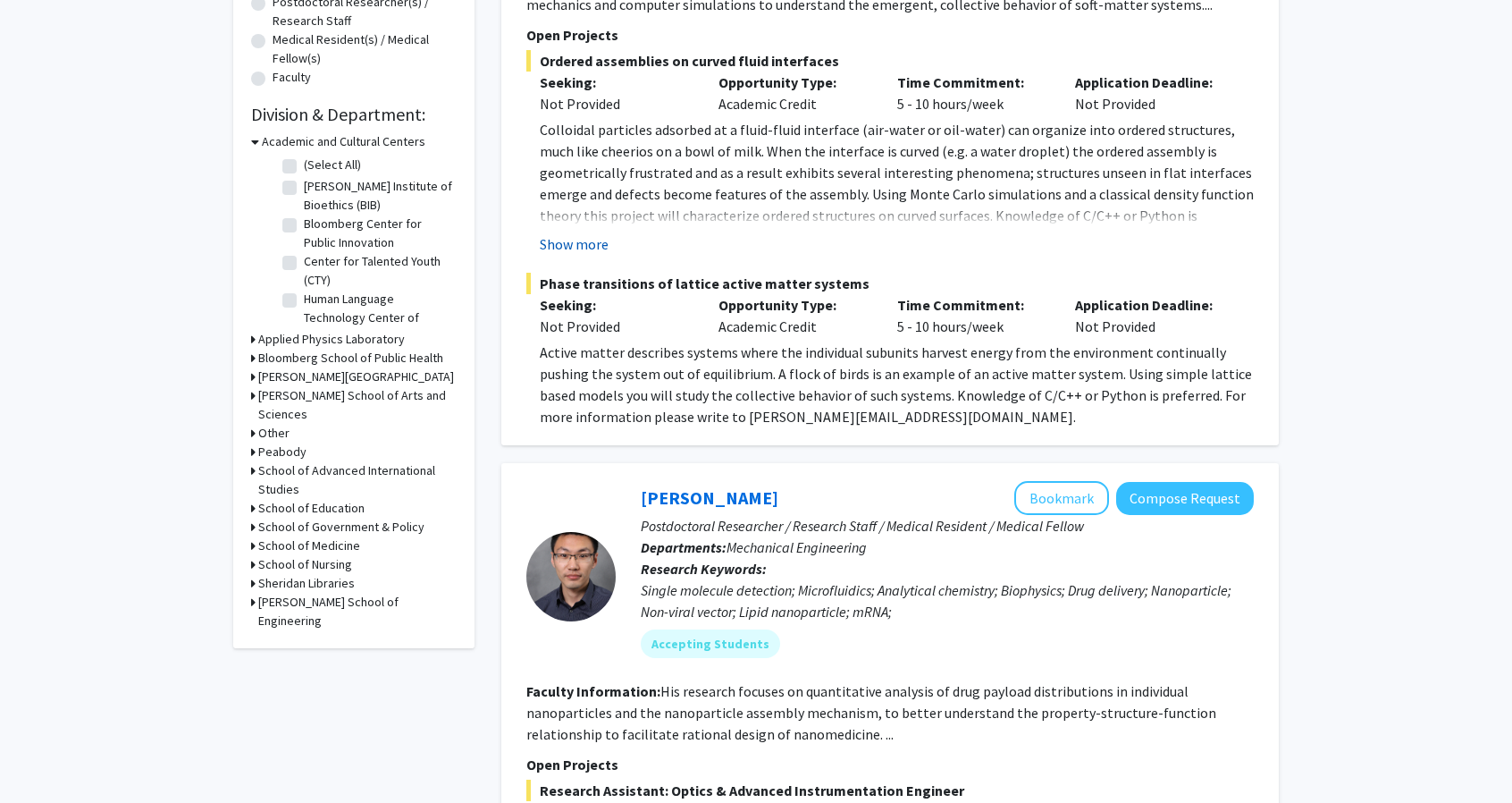
click at [556, 251] on button "Show more" at bounding box center [573, 244] width 68 height 22
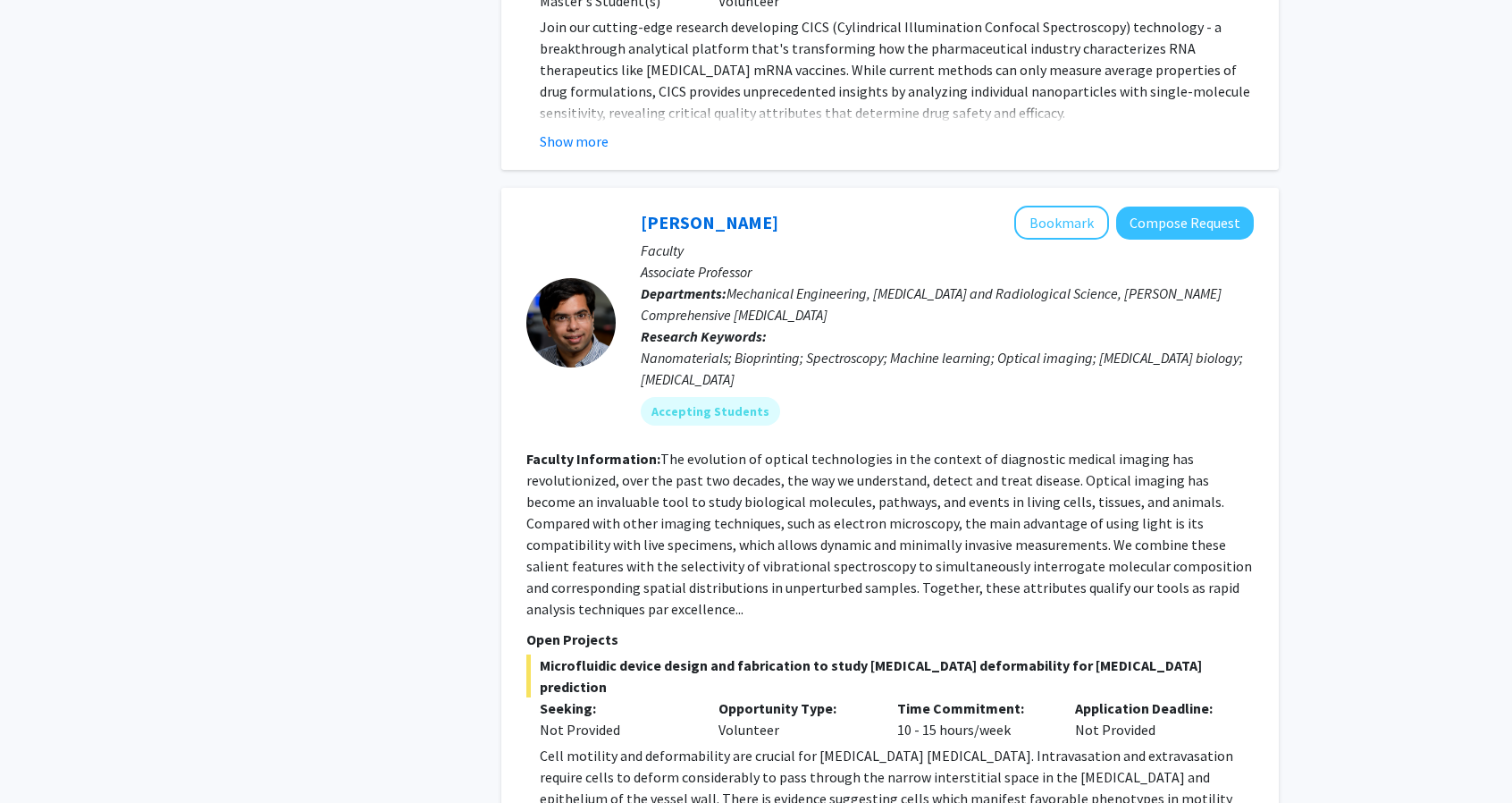
scroll to position [2681, 0]
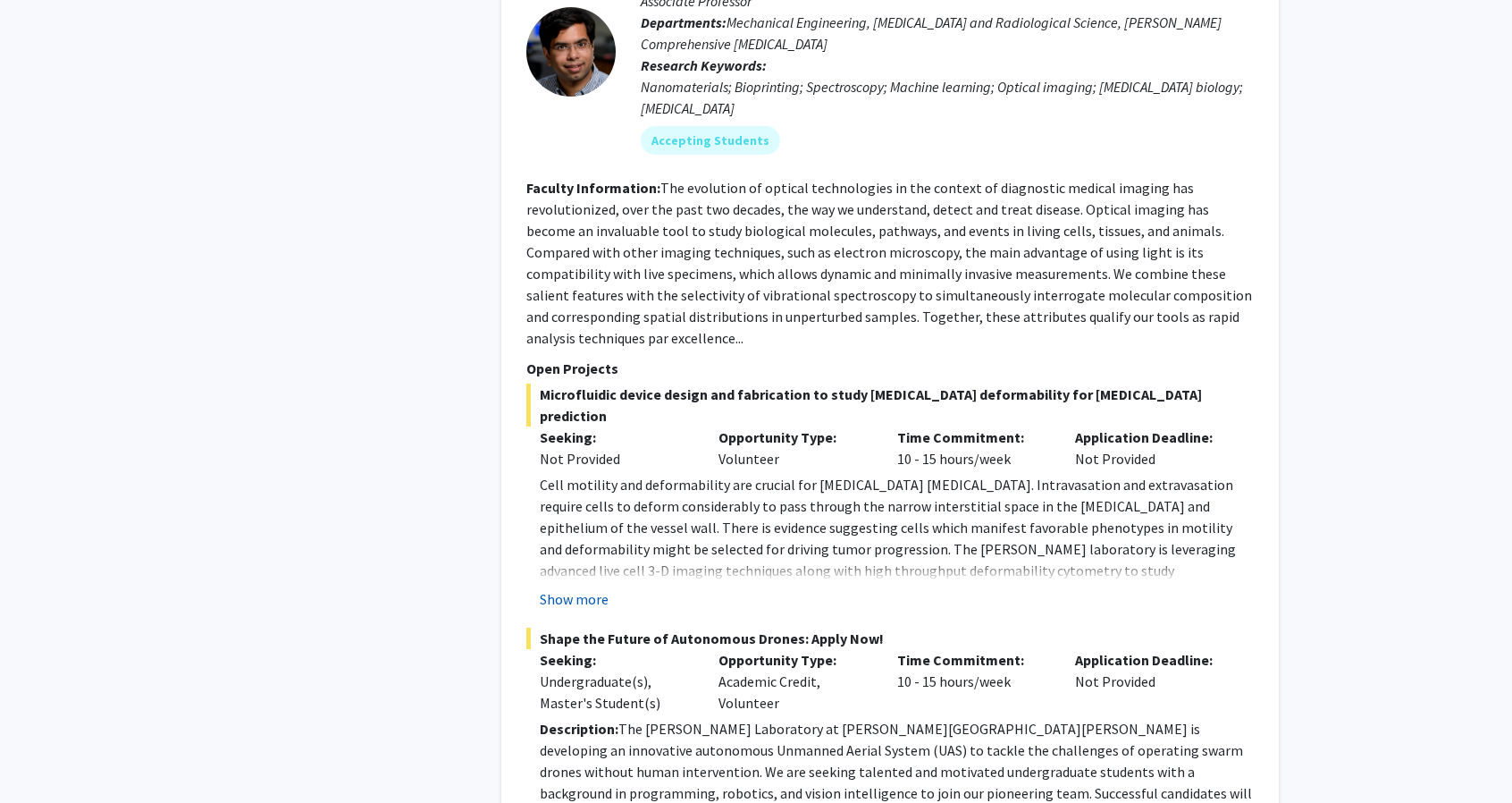
click at [579, 589] on button "Show more" at bounding box center [573, 600] width 68 height 22
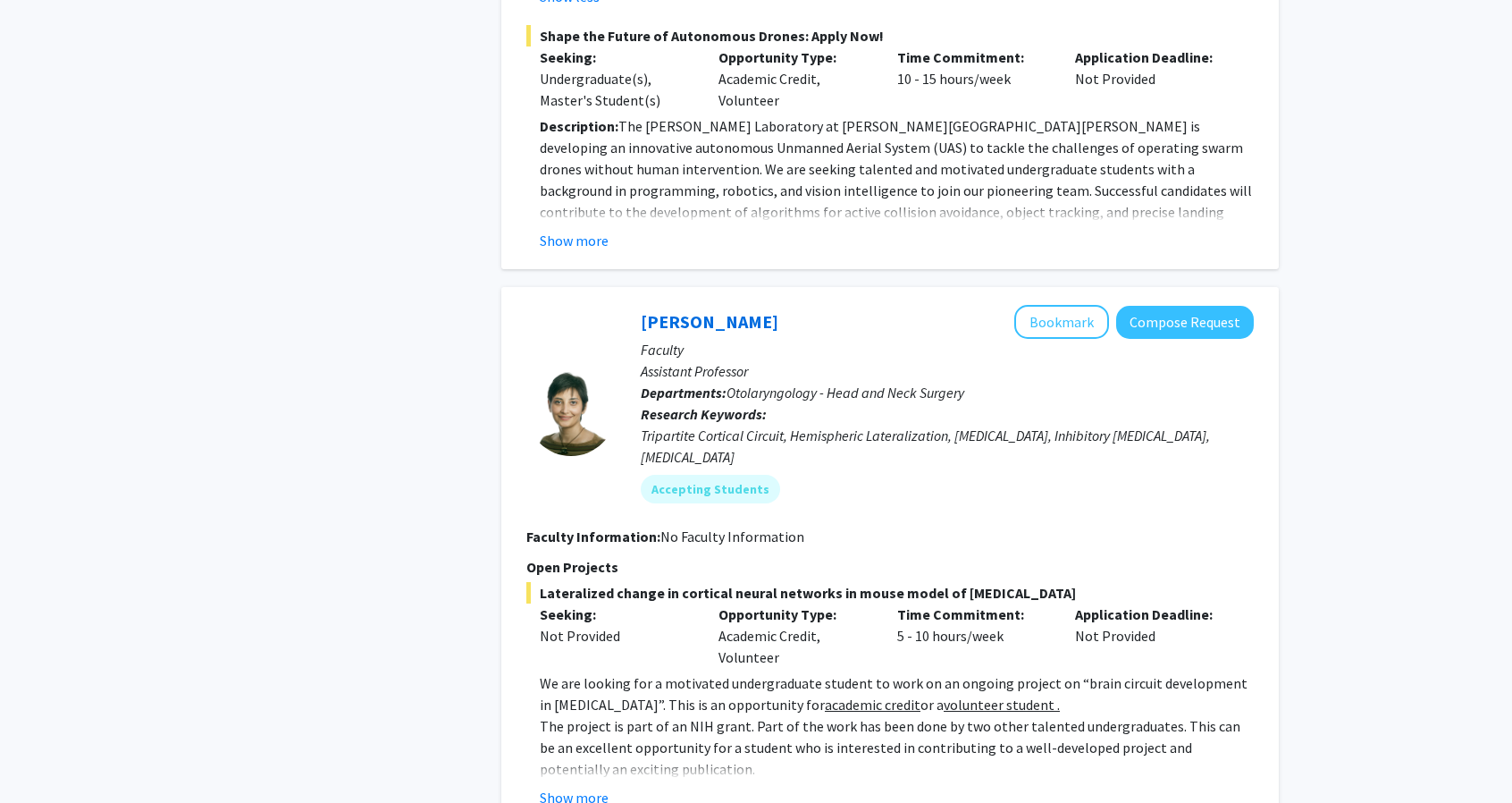
scroll to position [3843, 0]
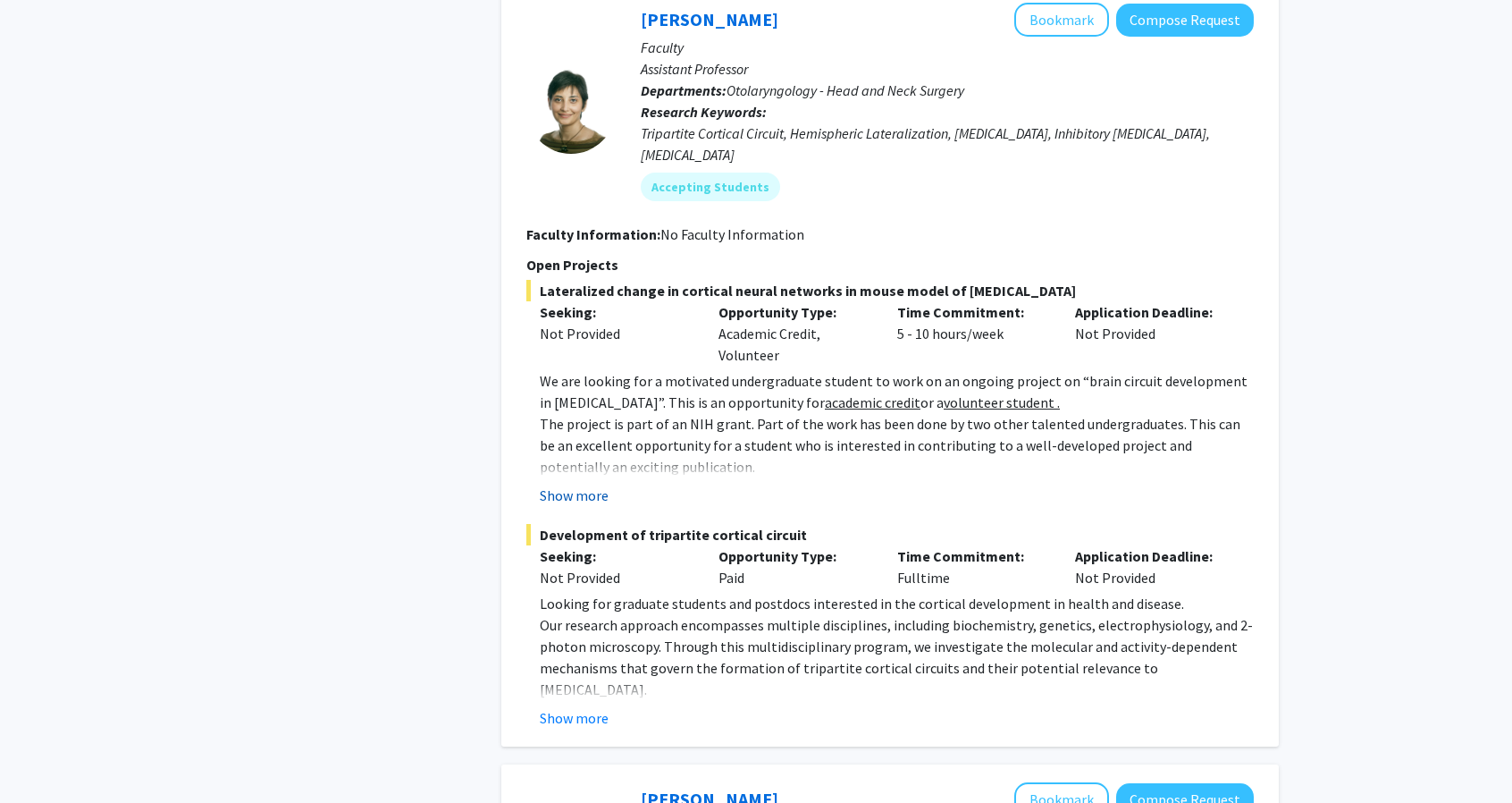
click at [577, 484] on button "Show more" at bounding box center [573, 495] width 68 height 22
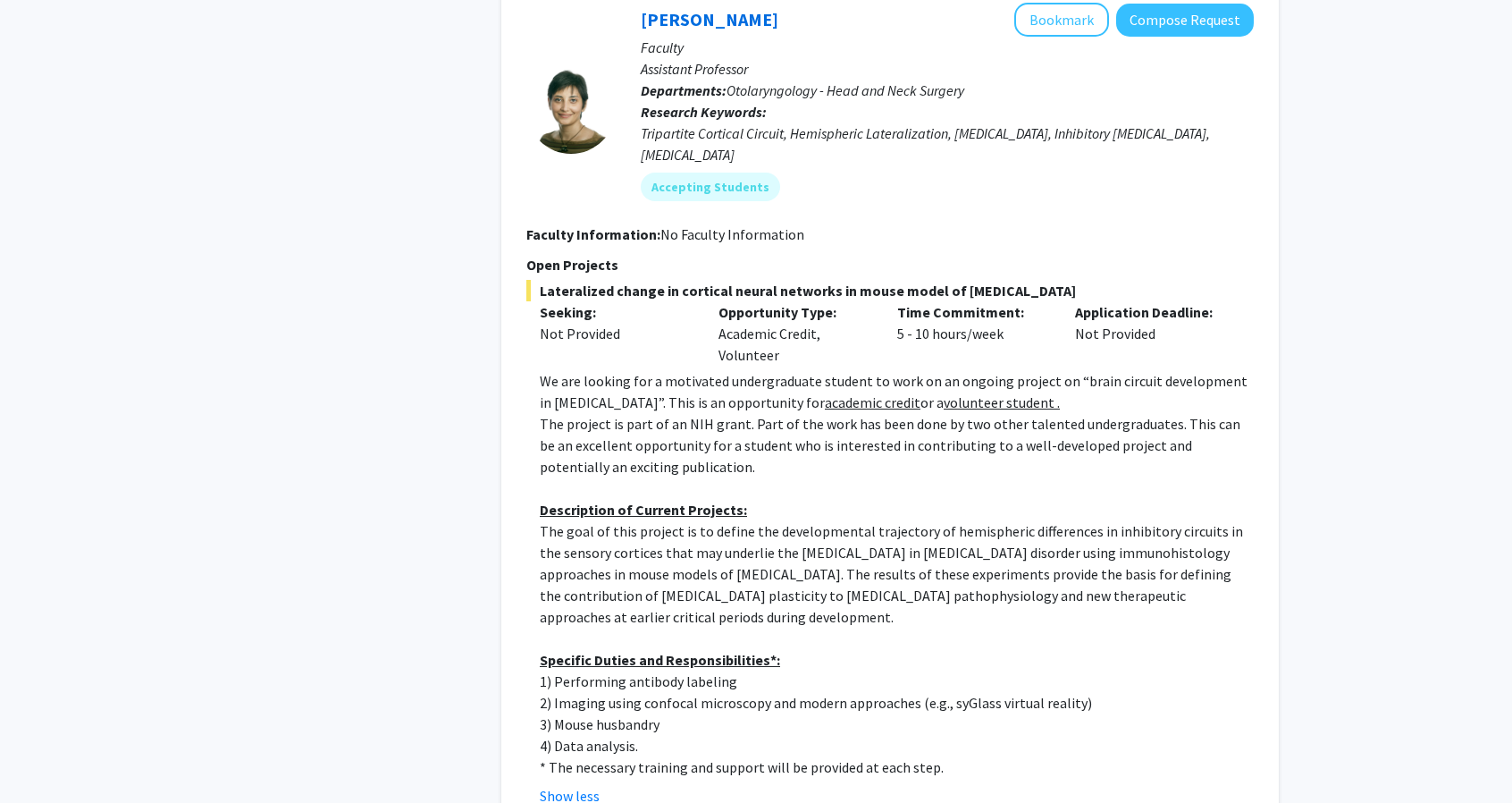
click at [824, 393] on u "academic credit" at bounding box center [872, 402] width 95 height 18
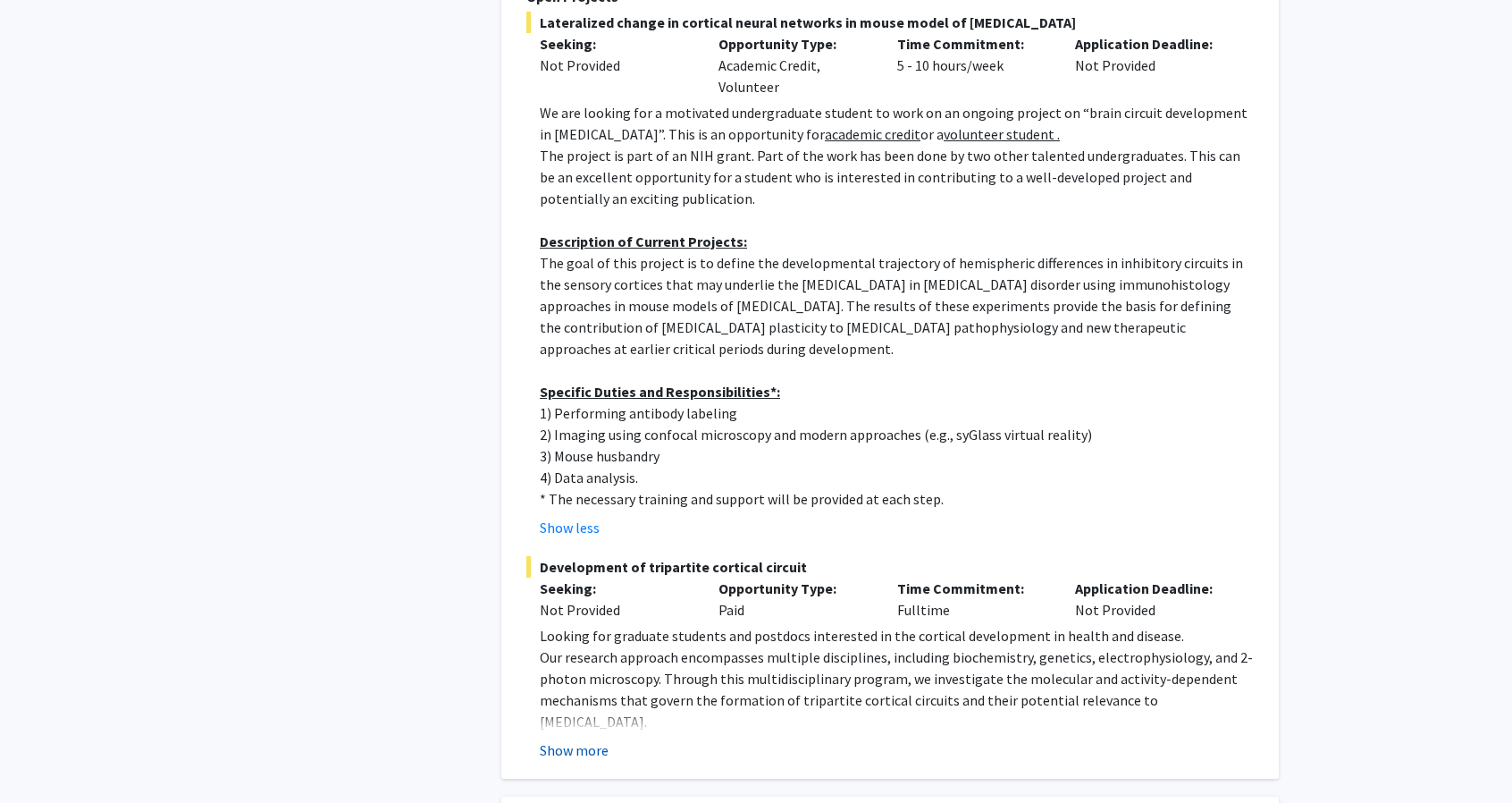
click at [594, 739] on button "Show more" at bounding box center [573, 750] width 68 height 22
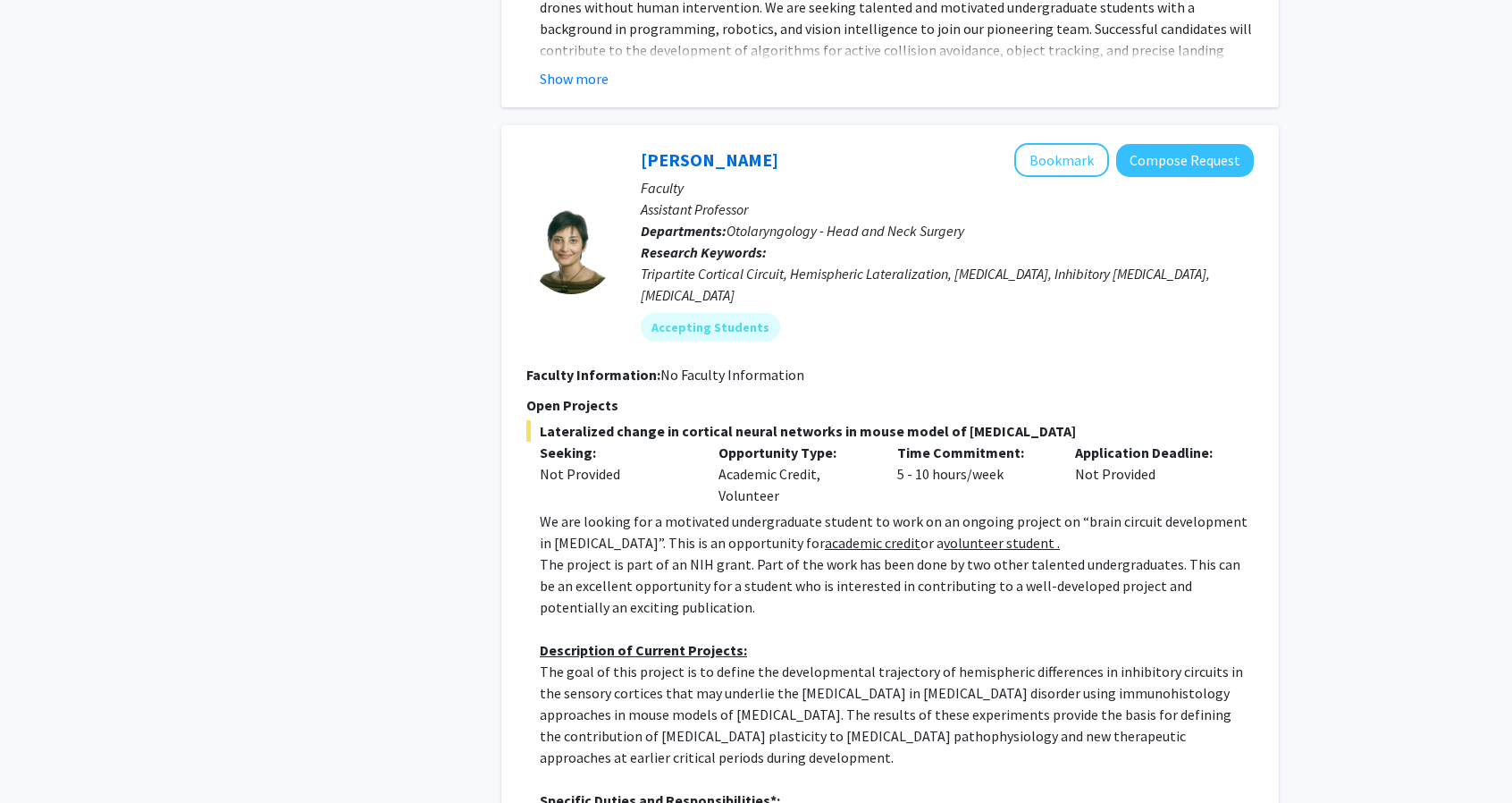
scroll to position [3486, 0]
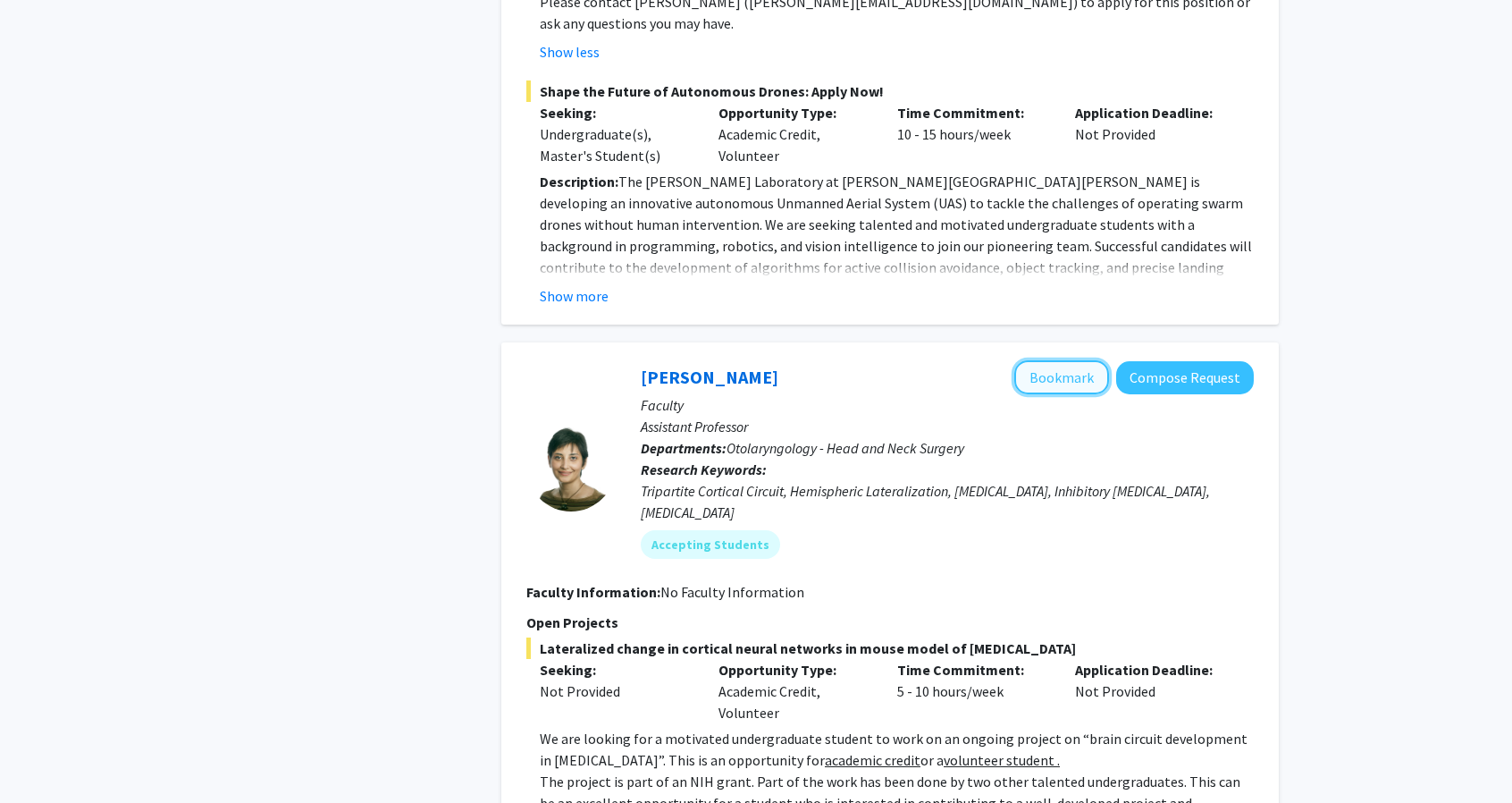
click at [1060, 360] on button "Bookmark" at bounding box center [1061, 377] width 94 height 34
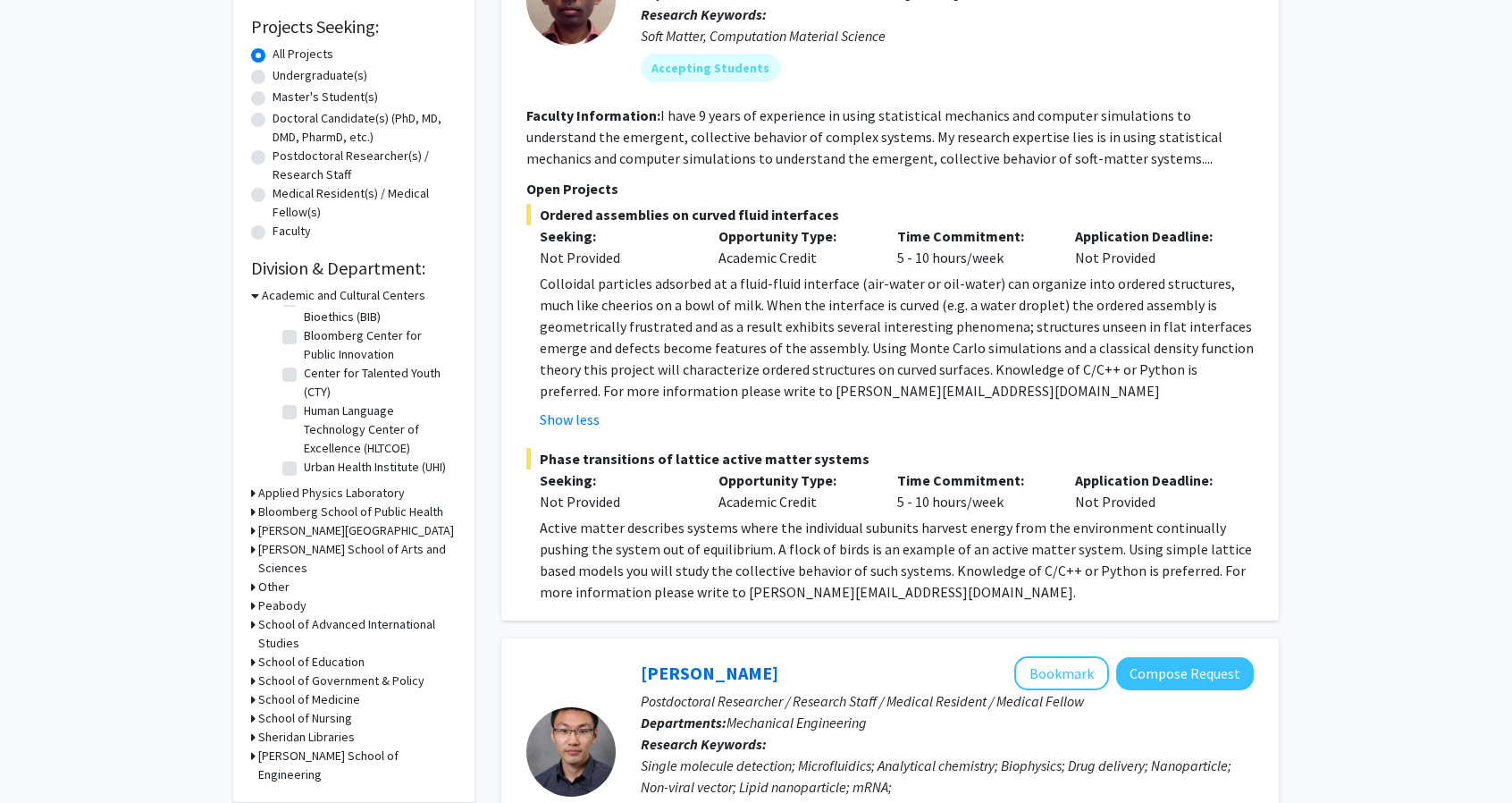
scroll to position [357, 0]
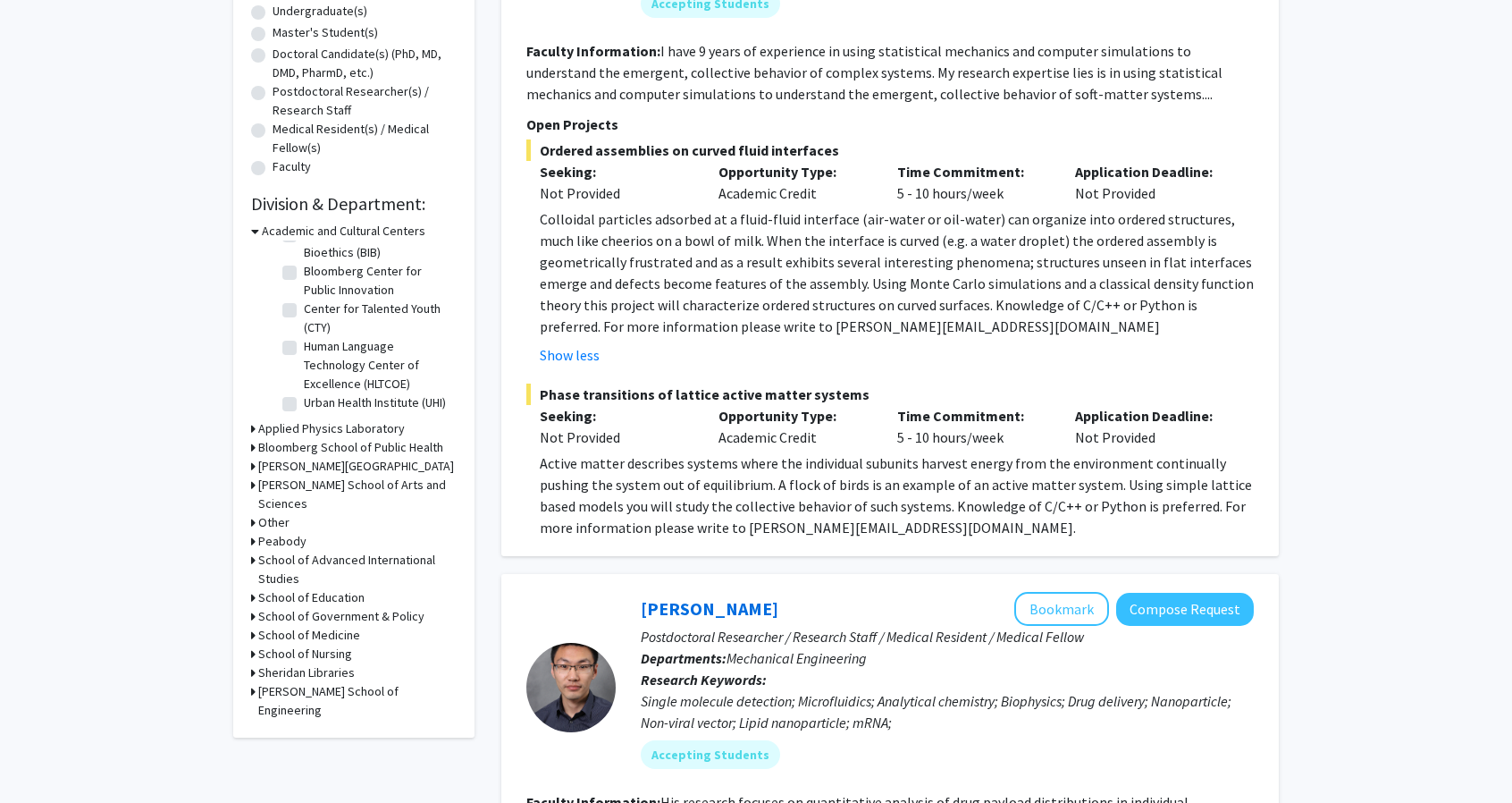
click at [254, 625] on icon at bounding box center [253, 634] width 5 height 19
click at [304, 649] on label "(Select All)" at bounding box center [332, 658] width 58 height 19
click at [304, 649] on input "(Select All)" at bounding box center [310, 655] width 12 height 12
checkbox input "true"
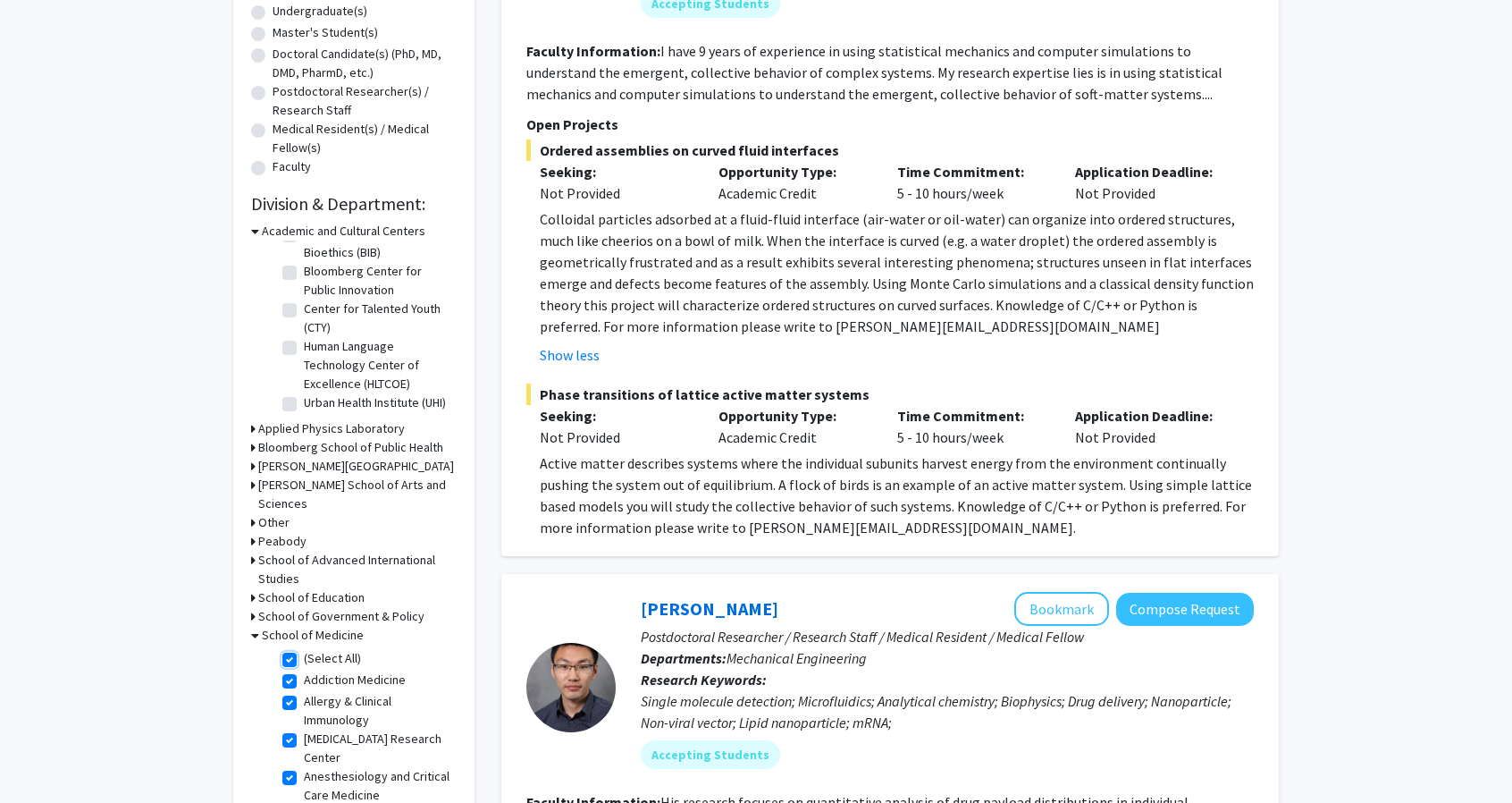
checkbox input "true"
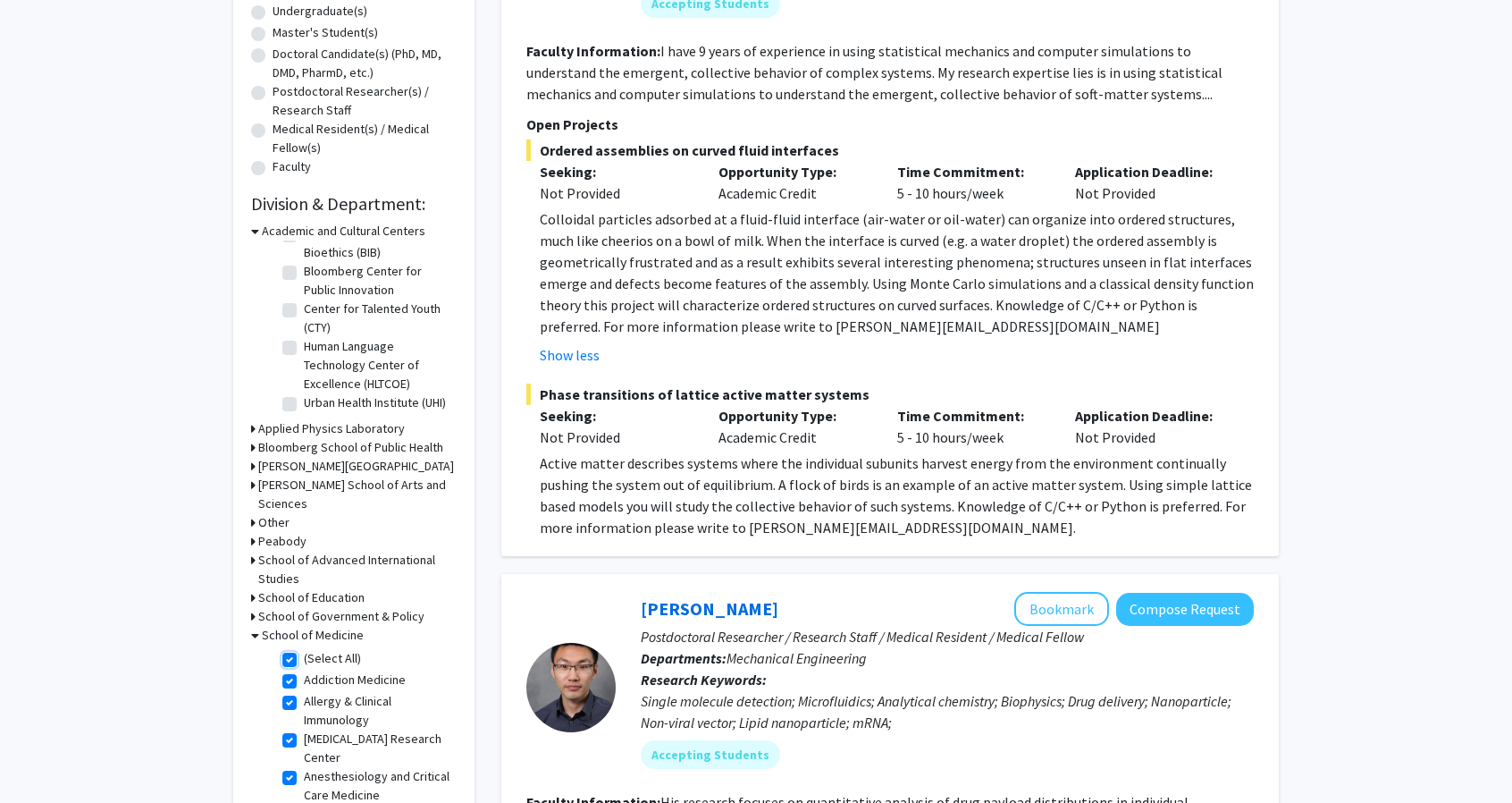
checkbox input "true"
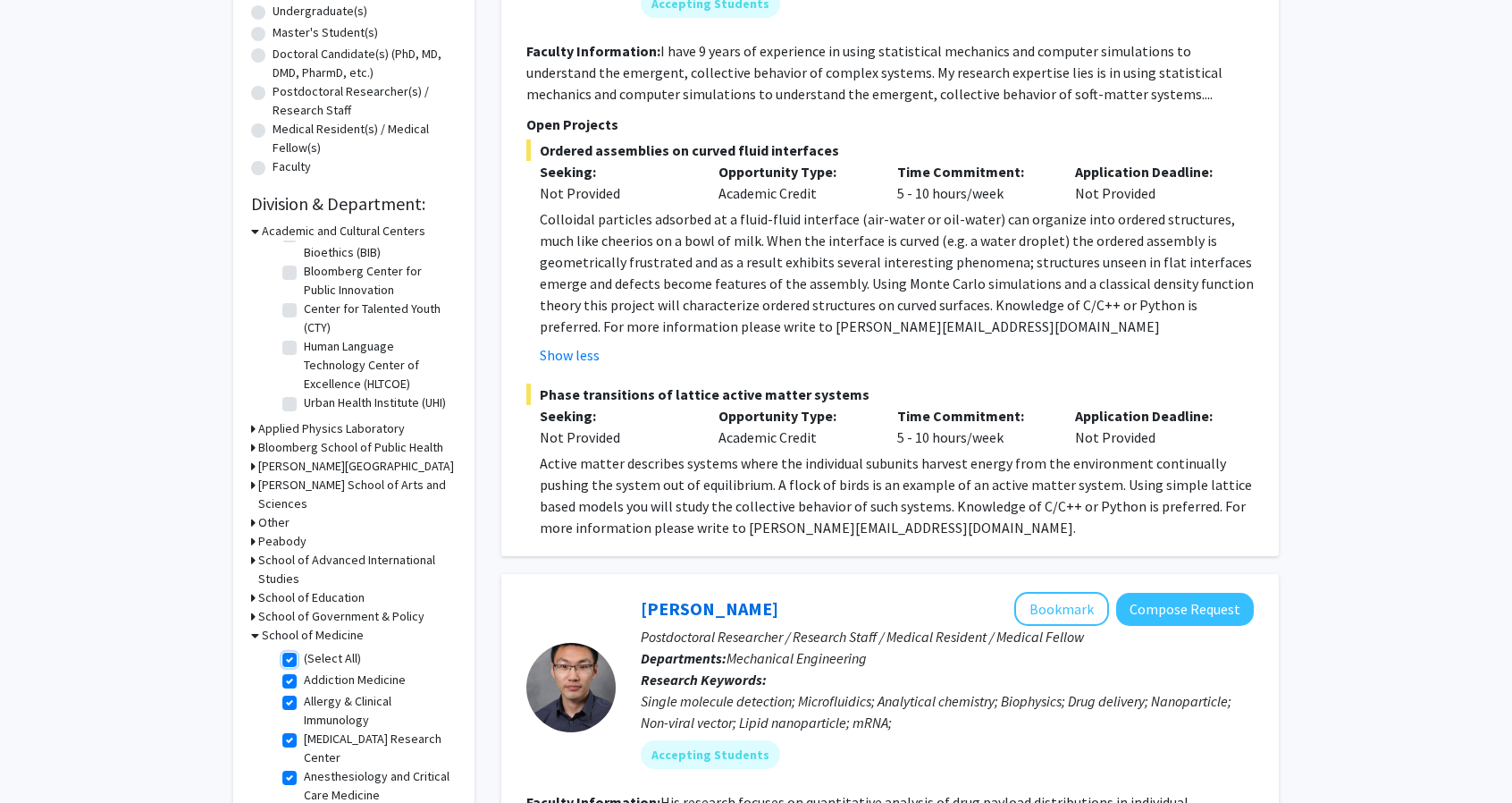
checkbox input "true"
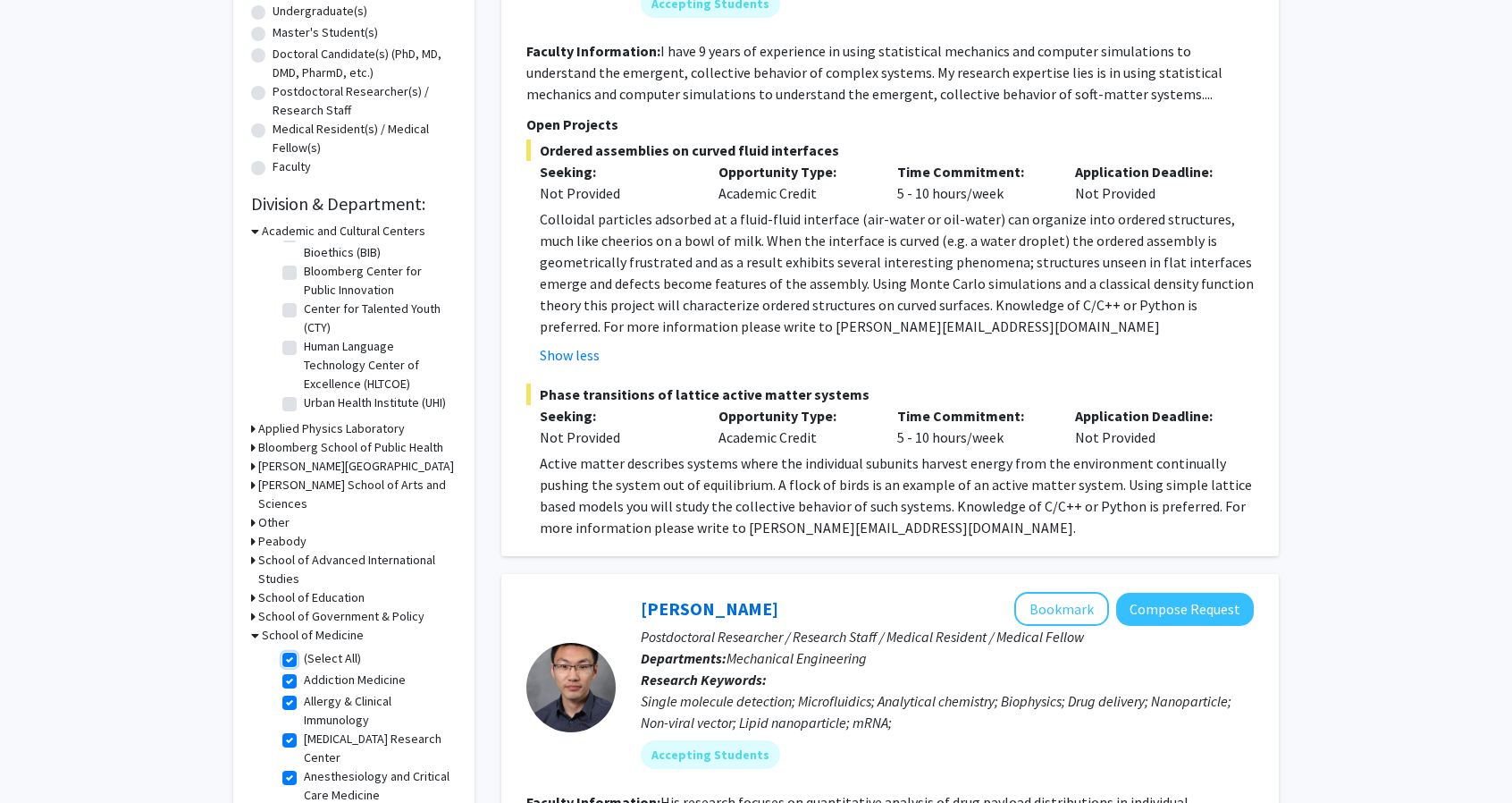
checkbox input "true"
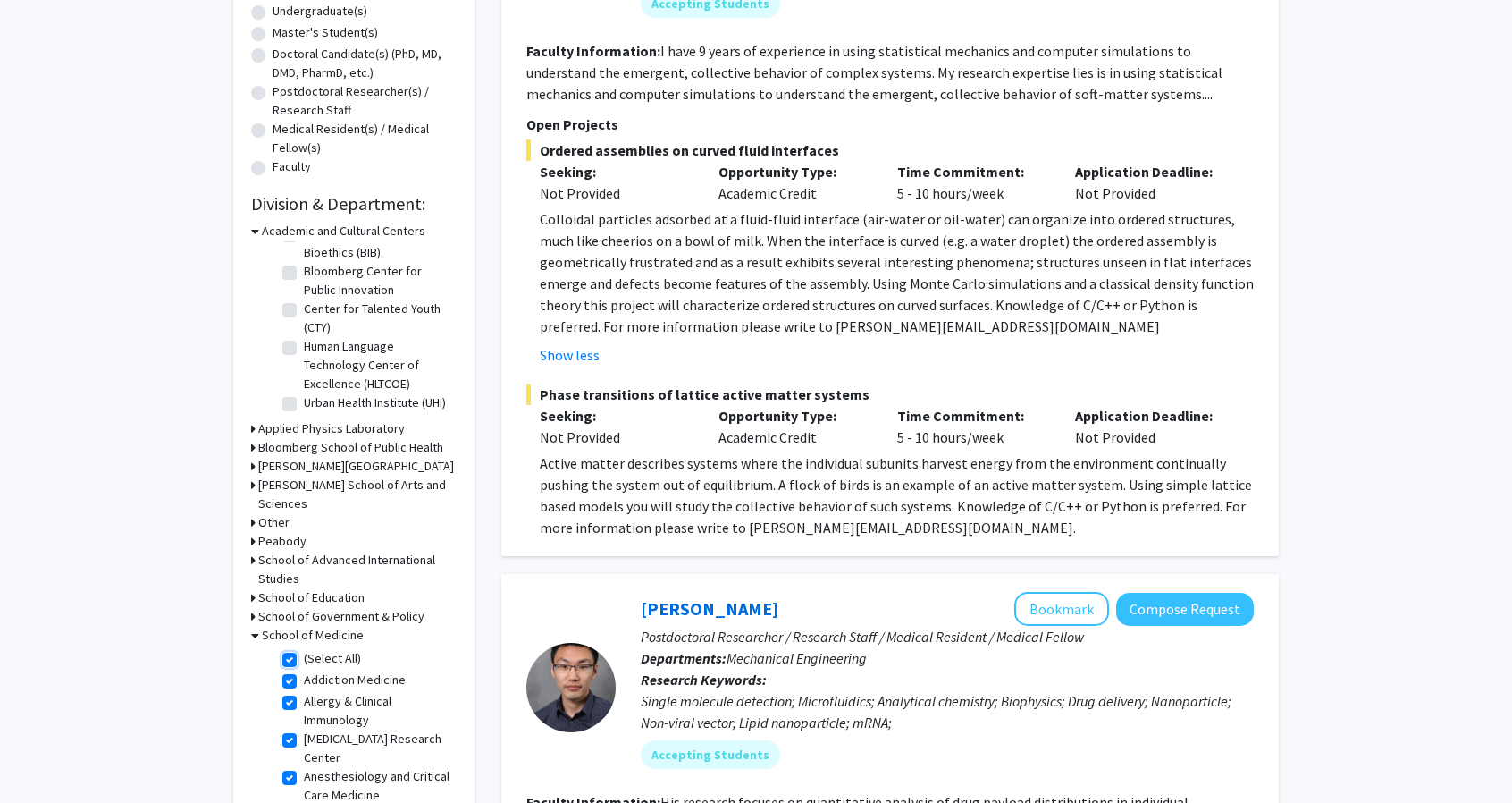
checkbox input "true"
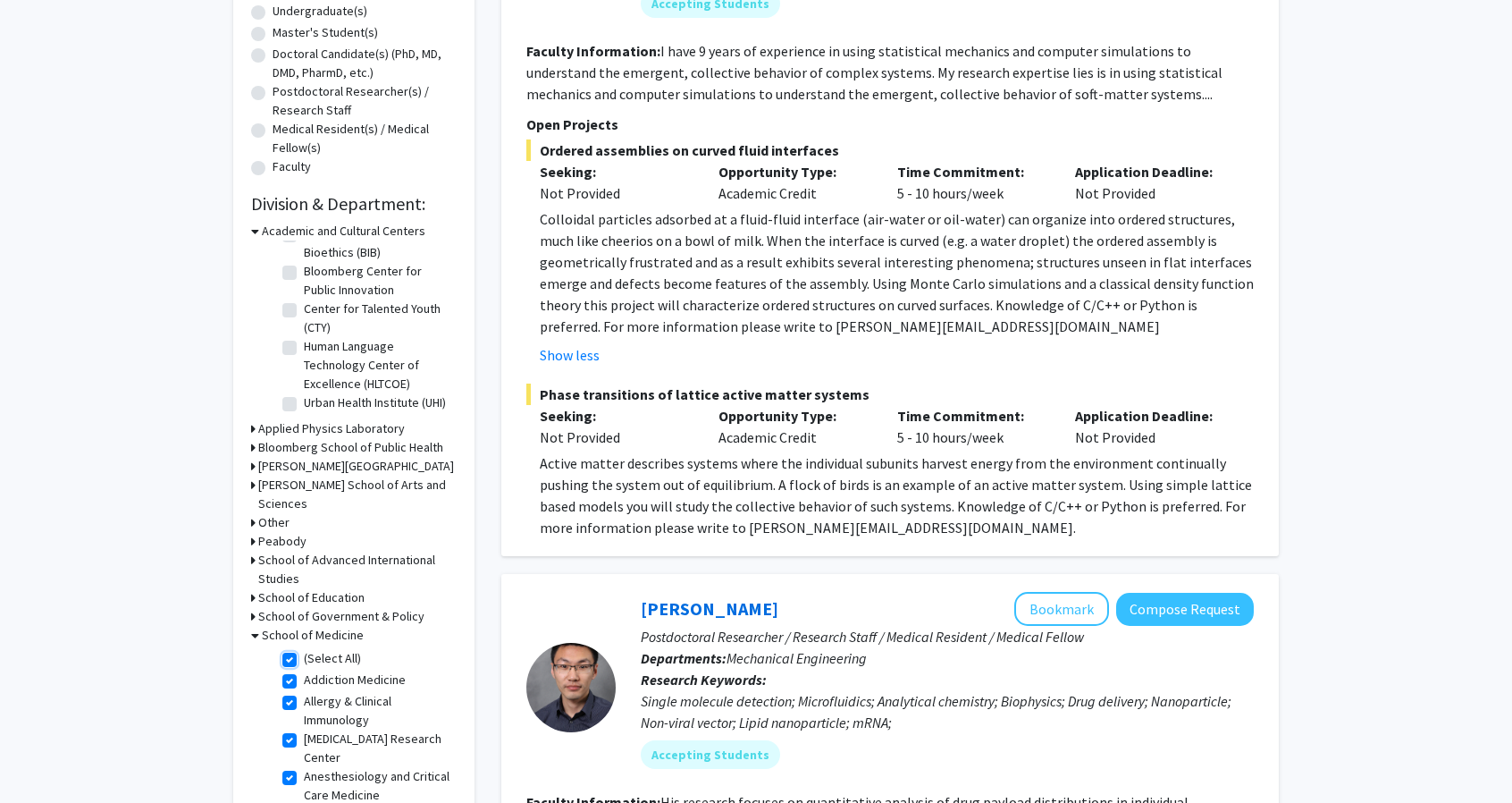
checkbox input "true"
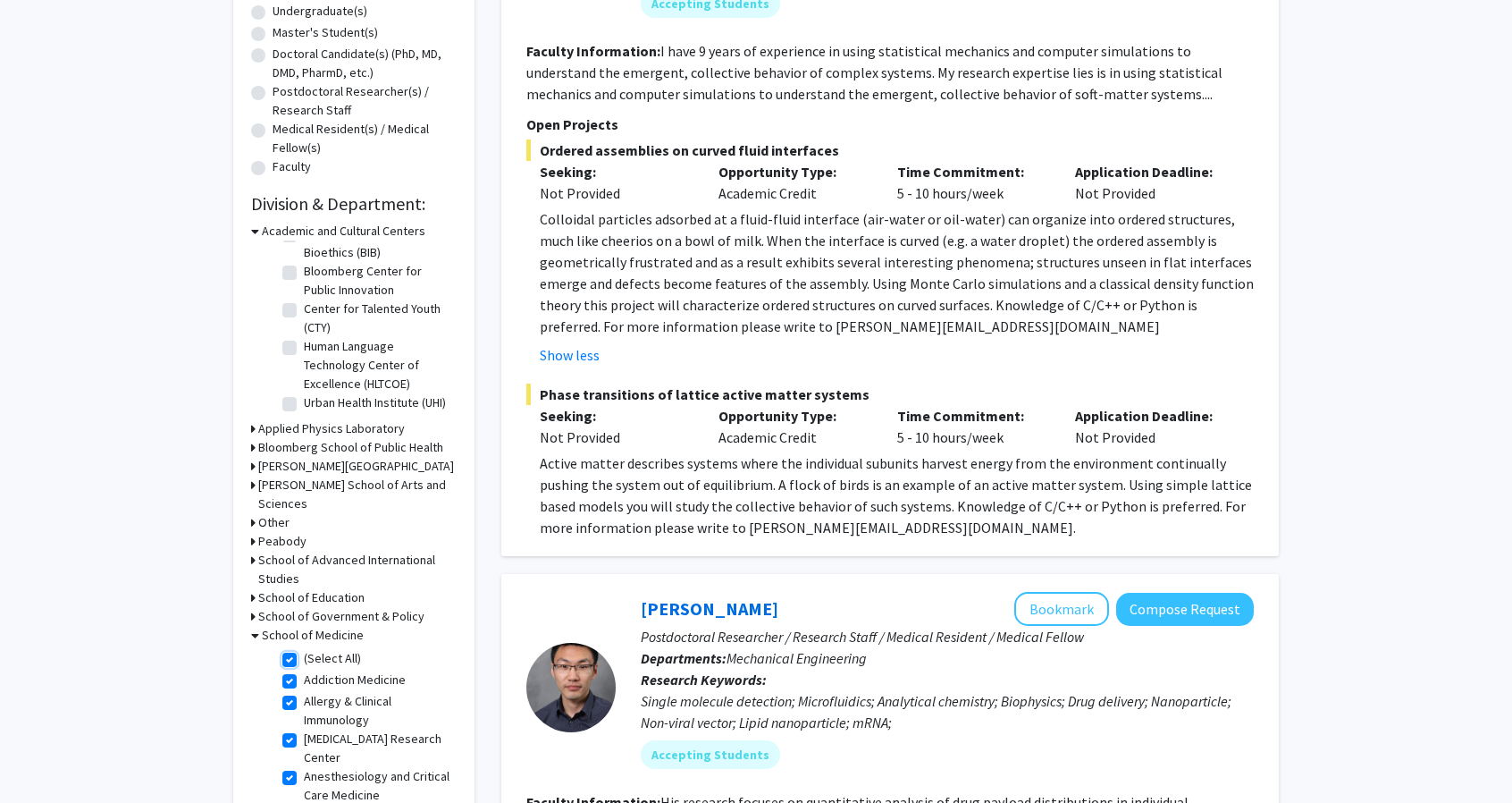
checkbox input "true"
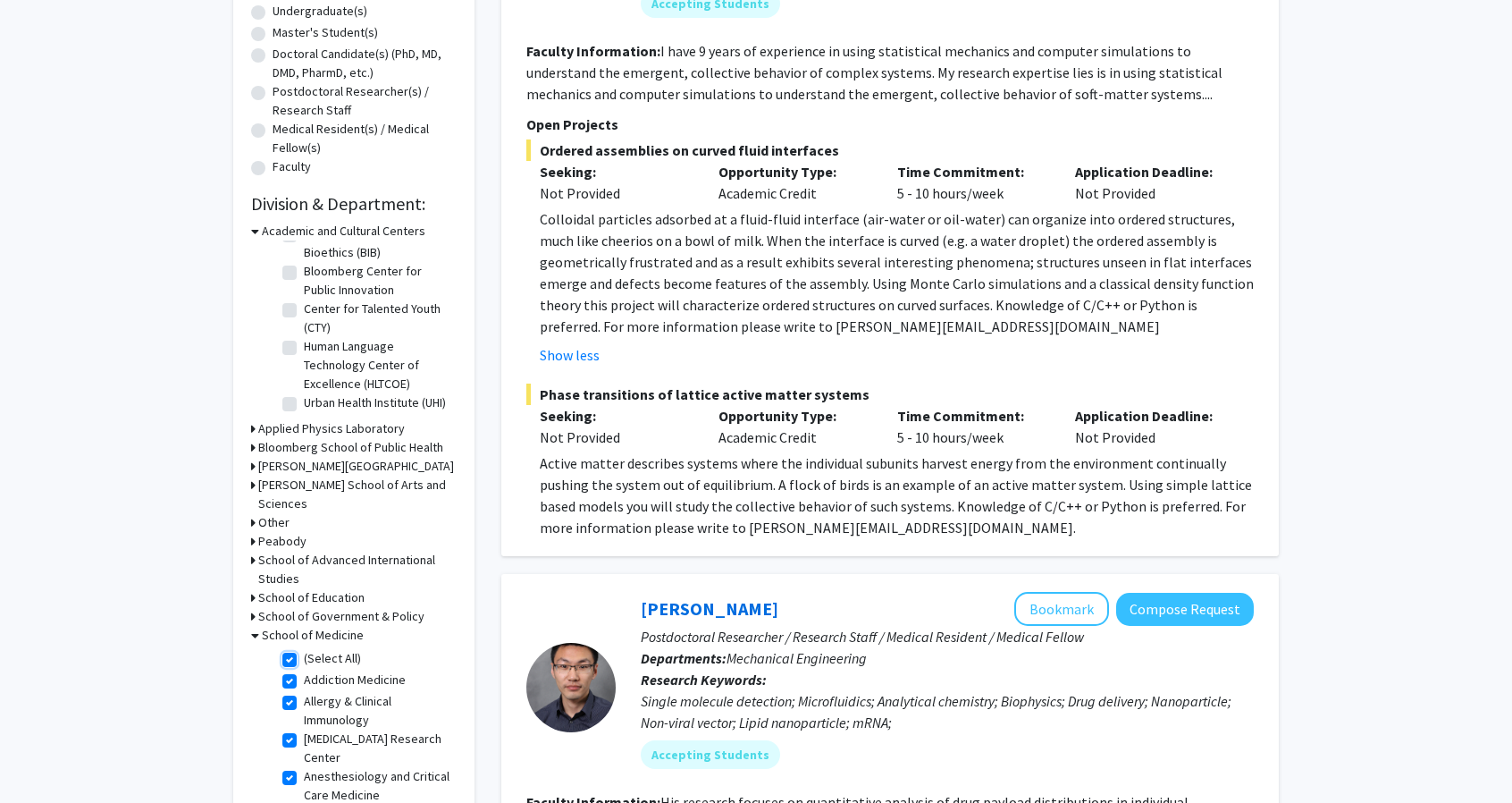
checkbox input "true"
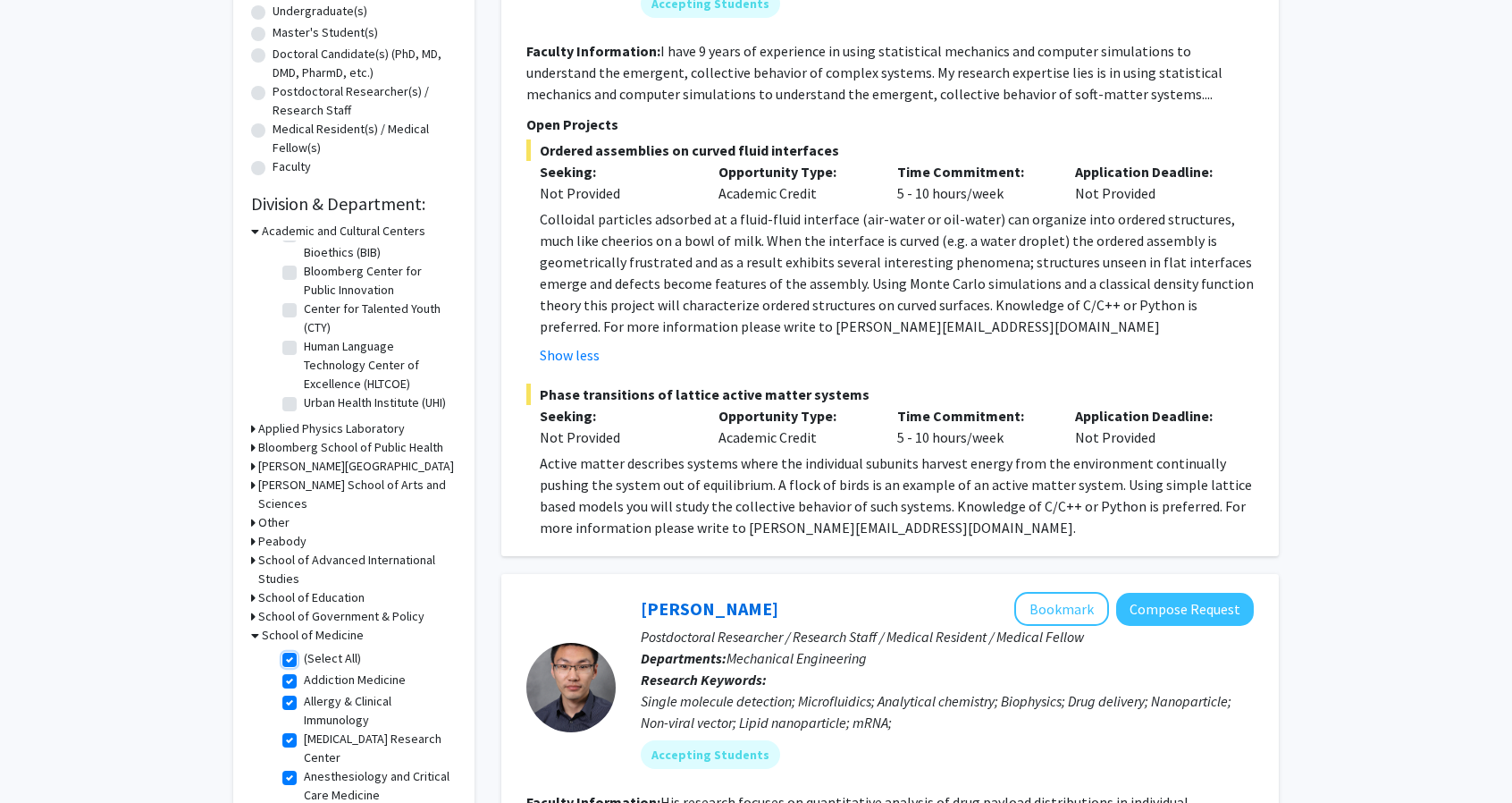
checkbox input "true"
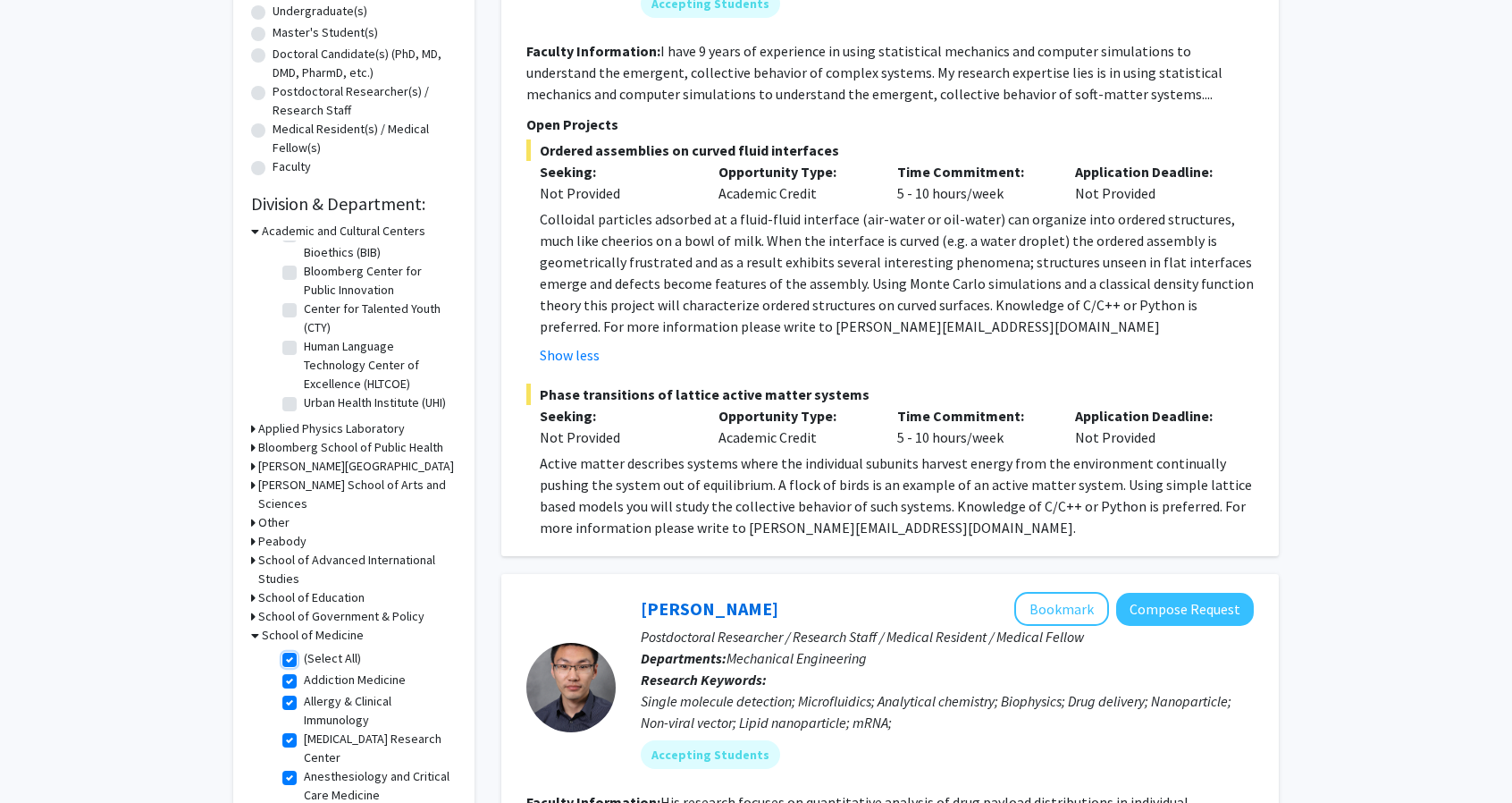
checkbox input "true"
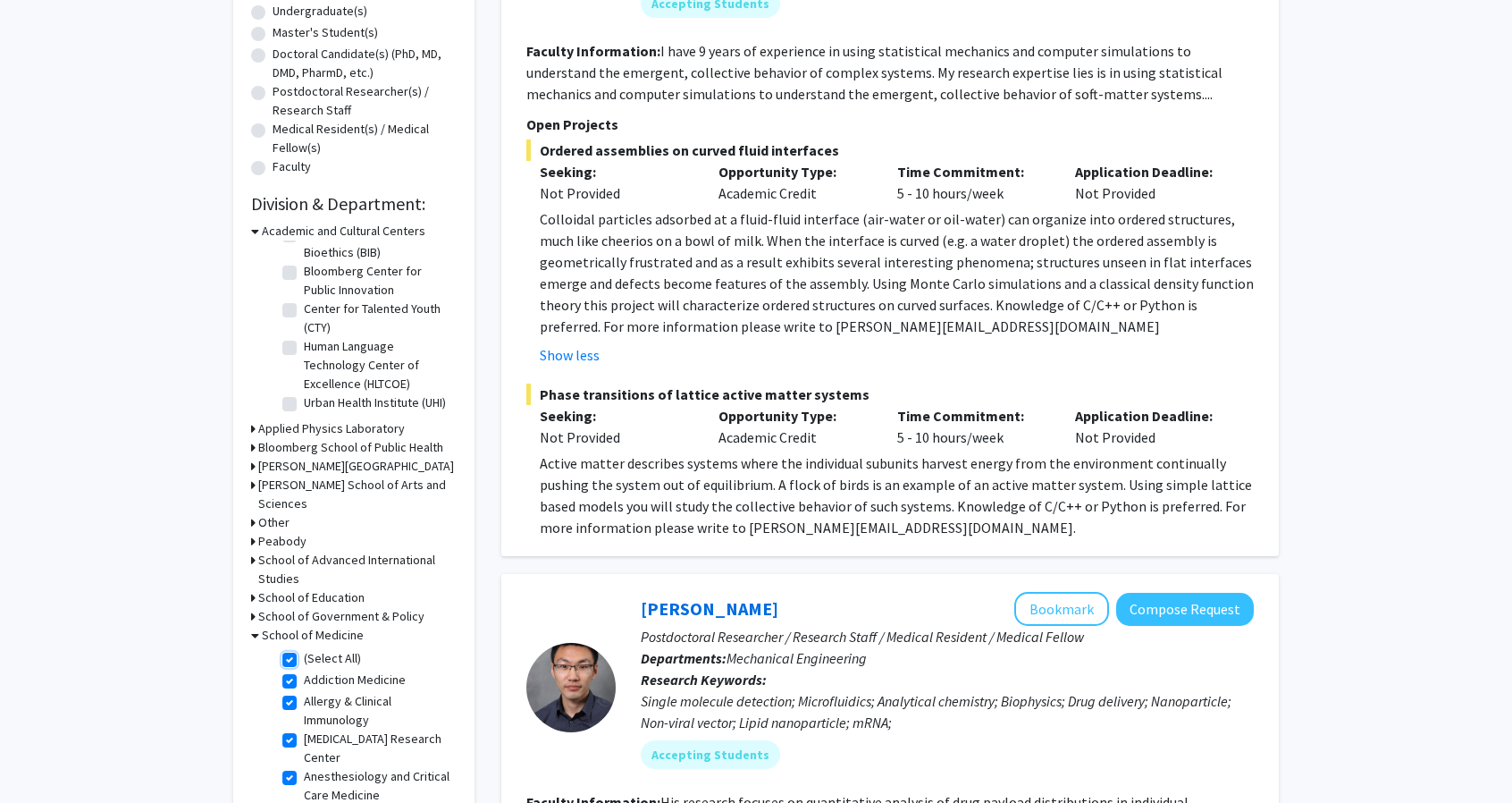
checkbox input "true"
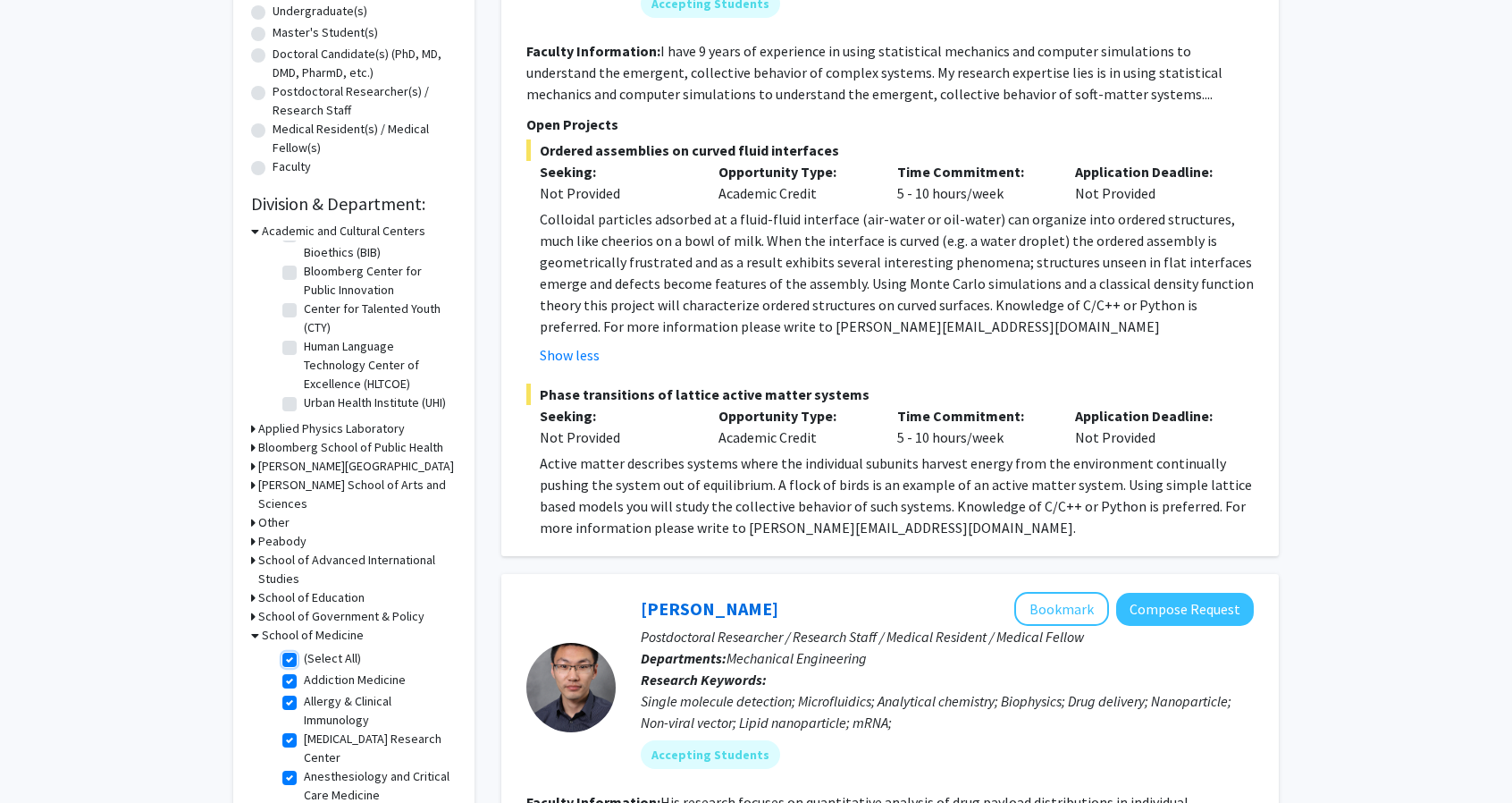
checkbox input "true"
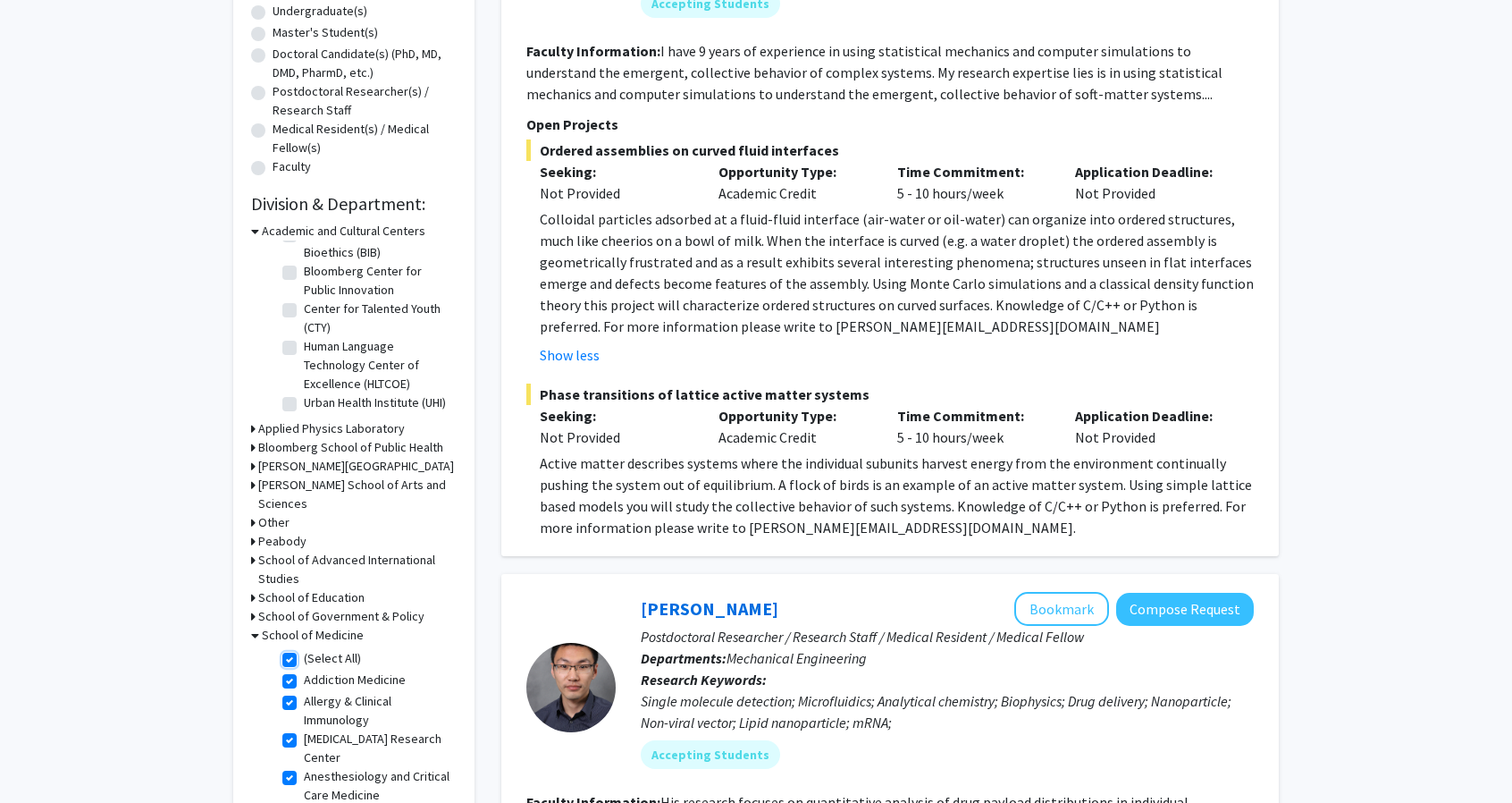
checkbox input "true"
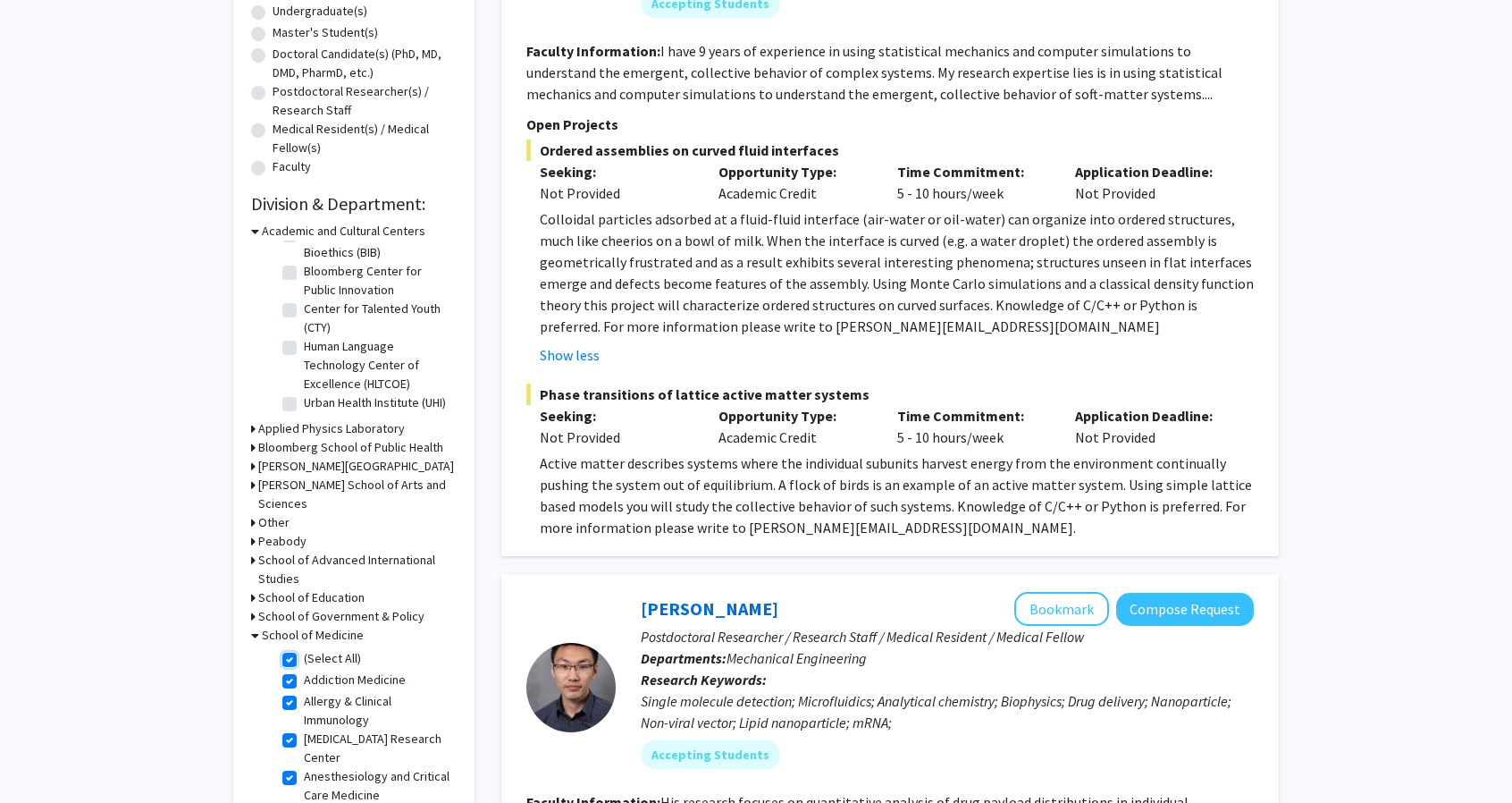
checkbox input "true"
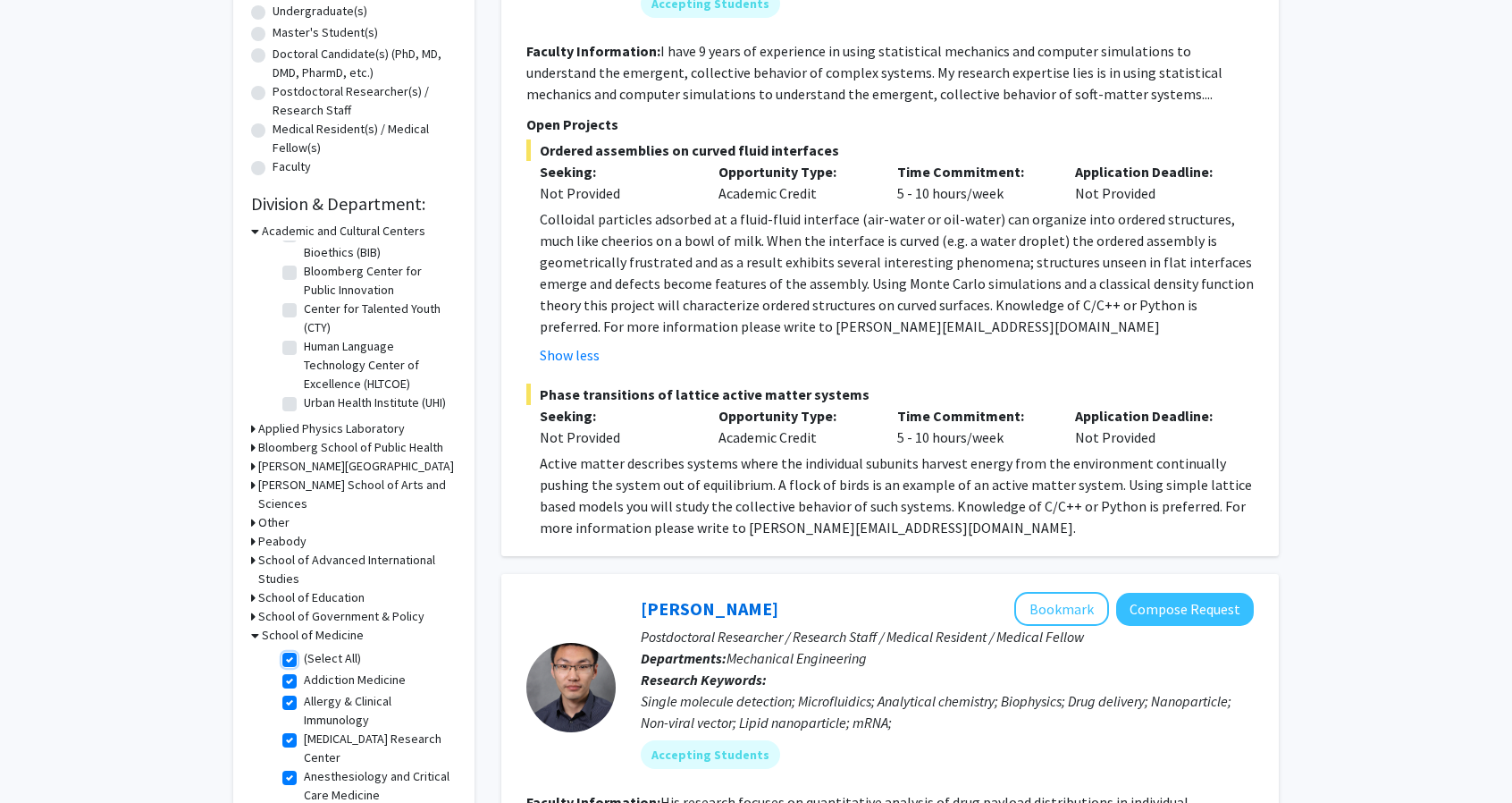
checkbox input "true"
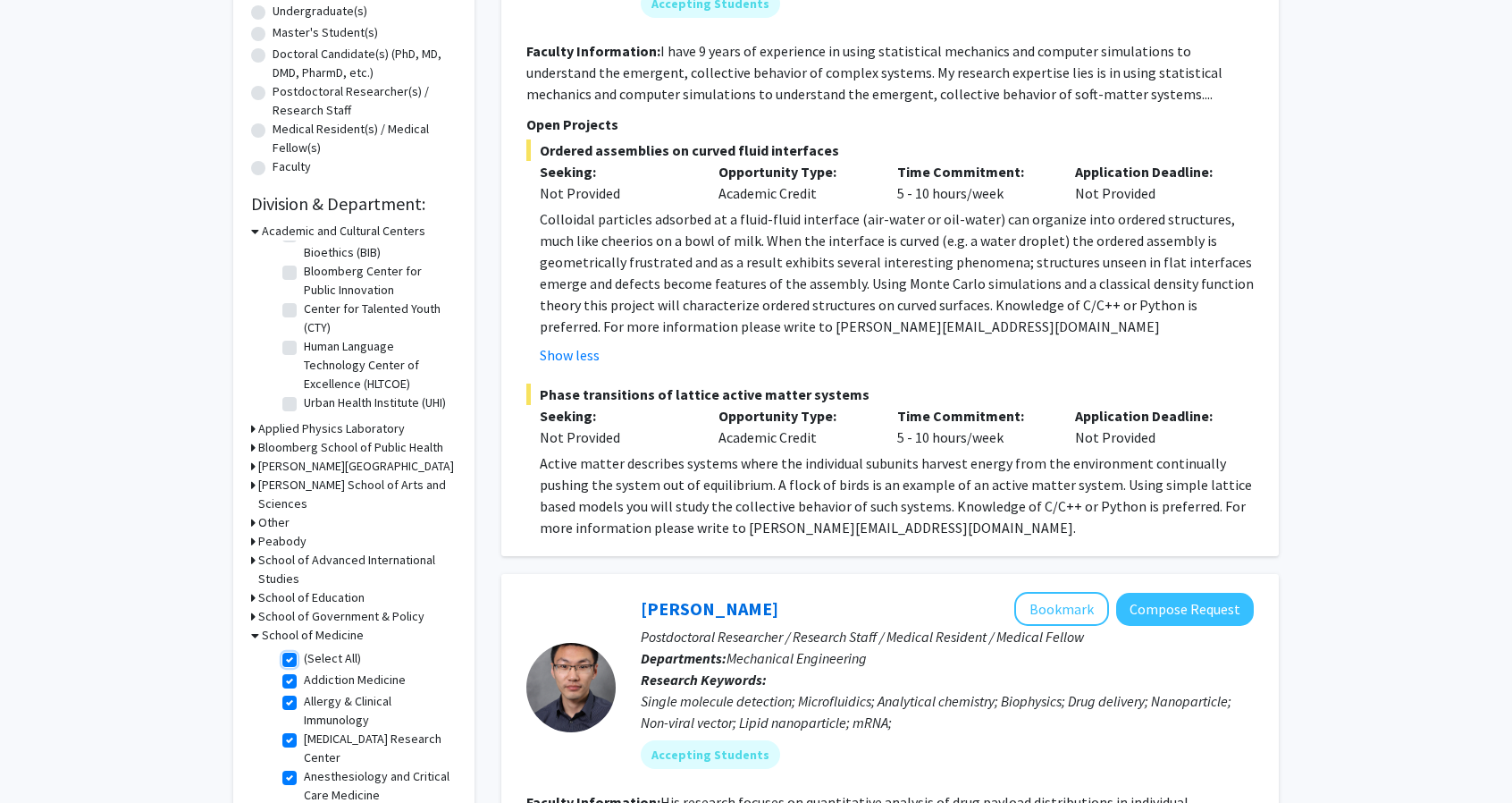
checkbox input "true"
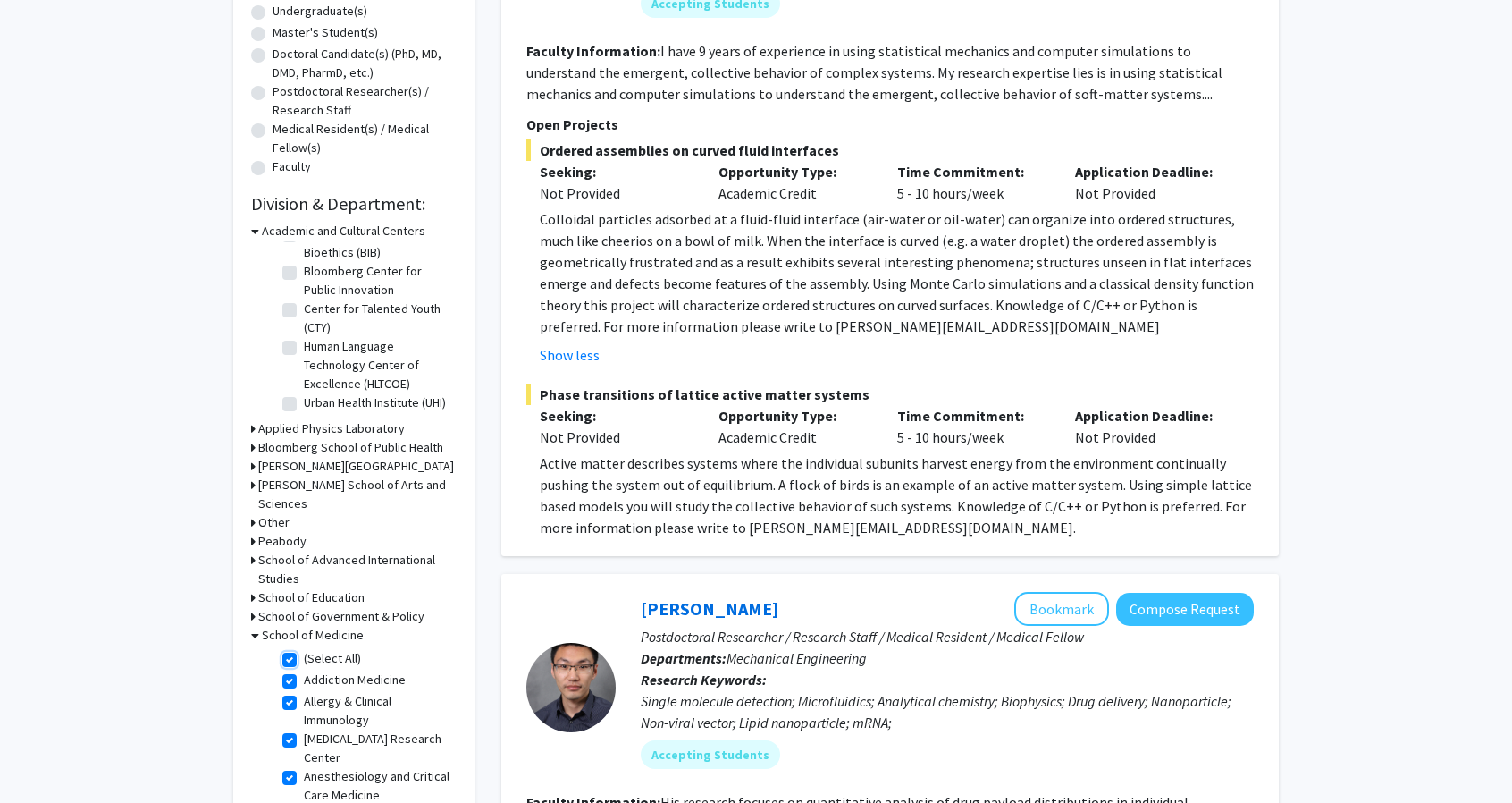
checkbox input "true"
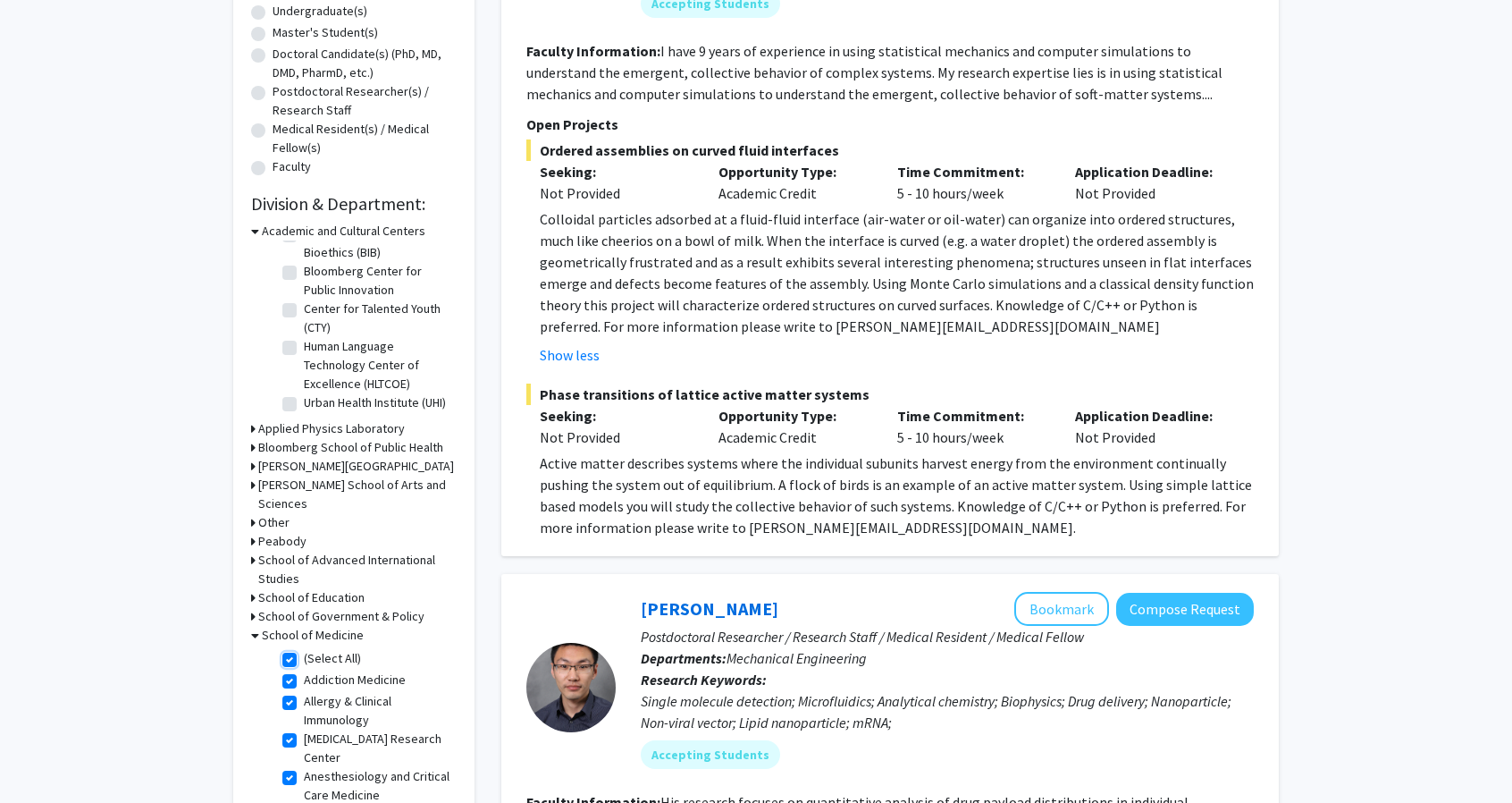
checkbox input "true"
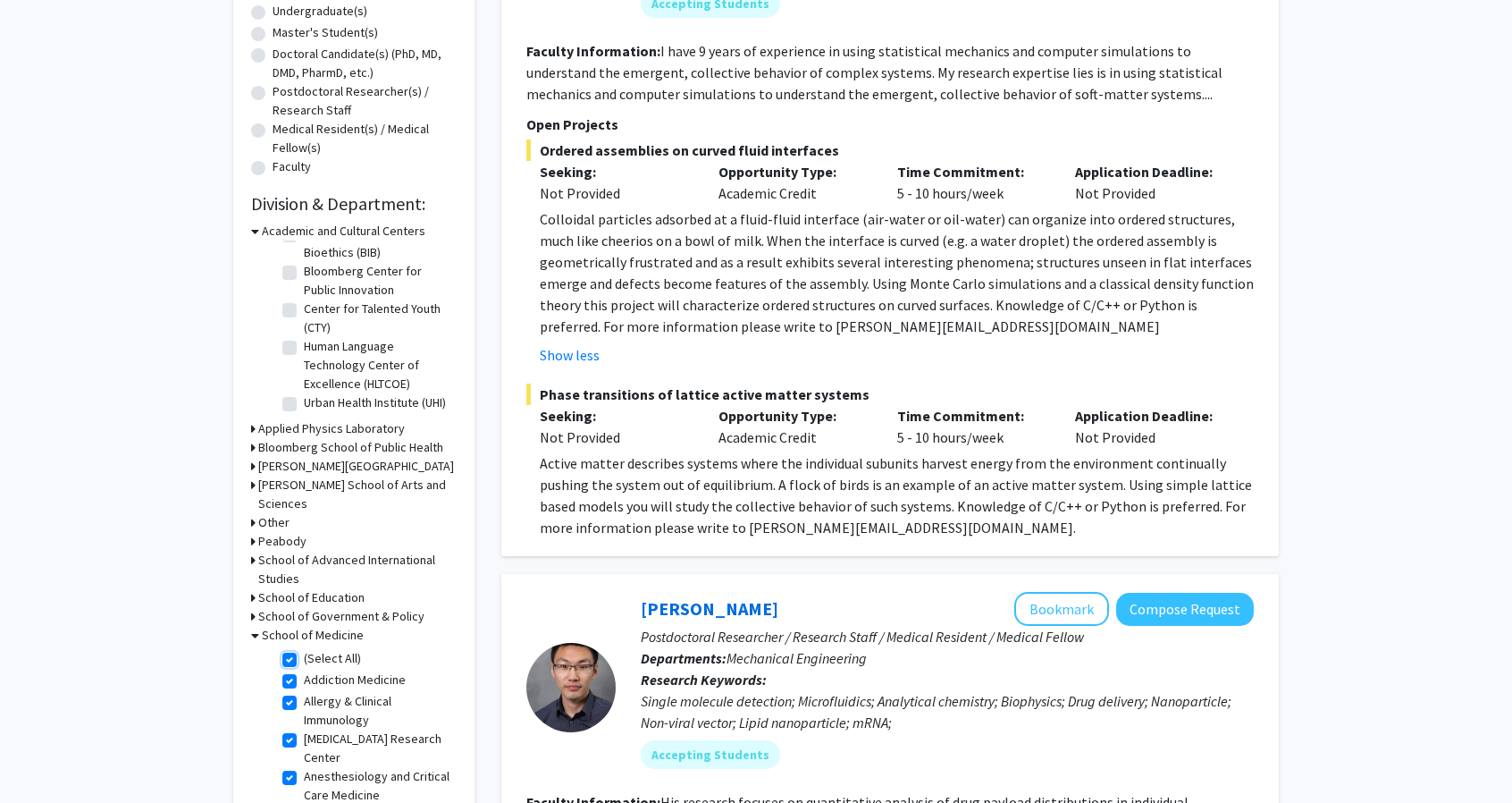
checkbox input "true"
